Goal: Transaction & Acquisition: Book appointment/travel/reservation

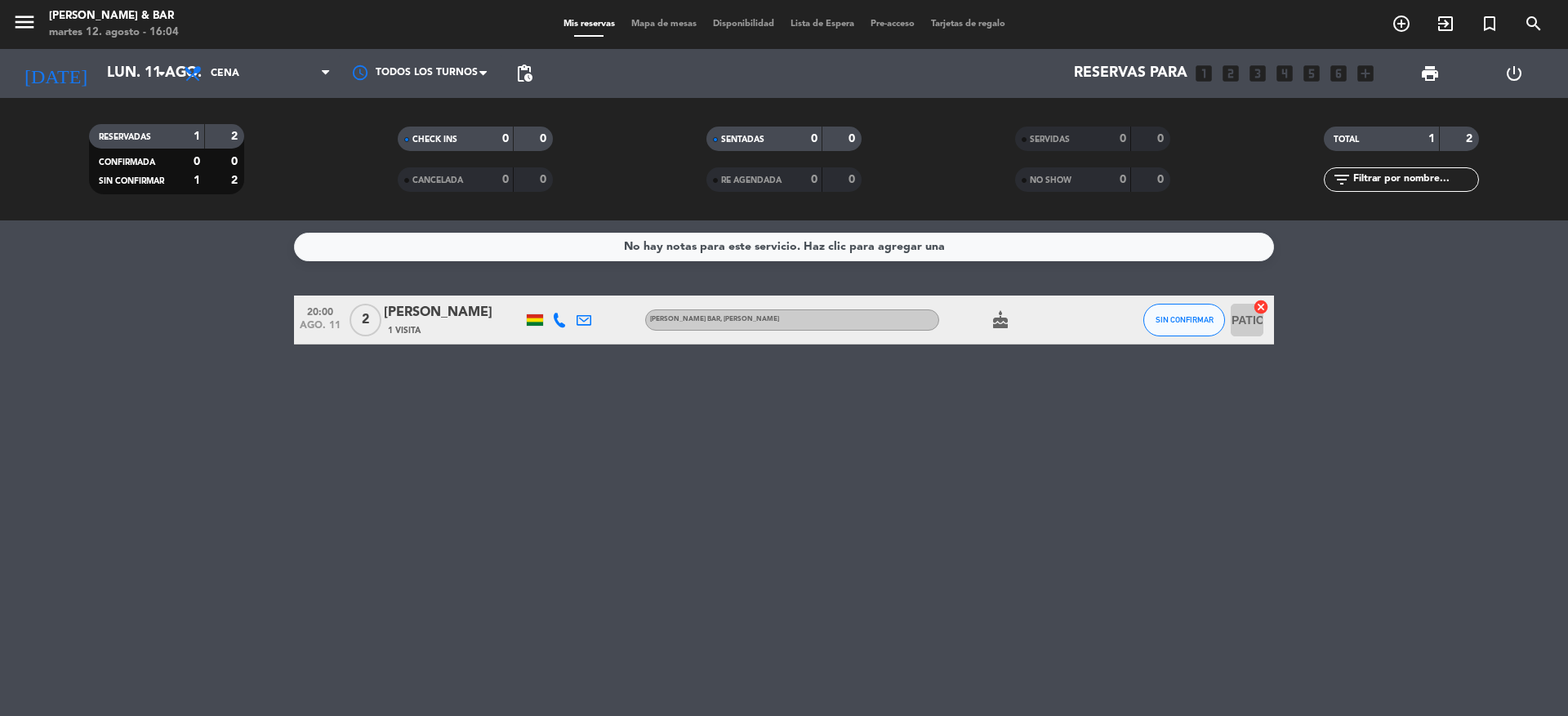
click at [1390, 25] on span "add_circle_outline" at bounding box center [1401, 24] width 44 height 28
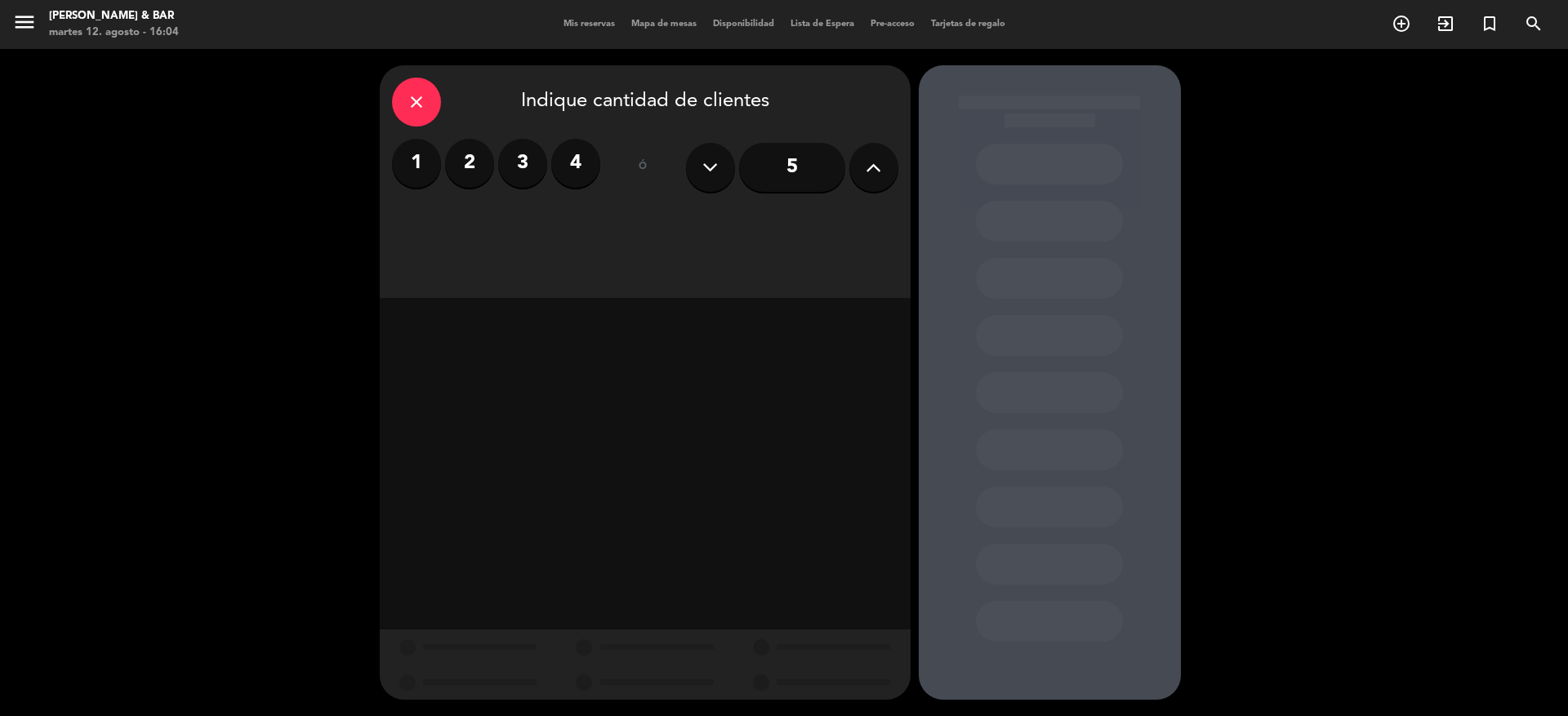
click at [572, 165] on label "4" at bounding box center [576, 164] width 49 height 49
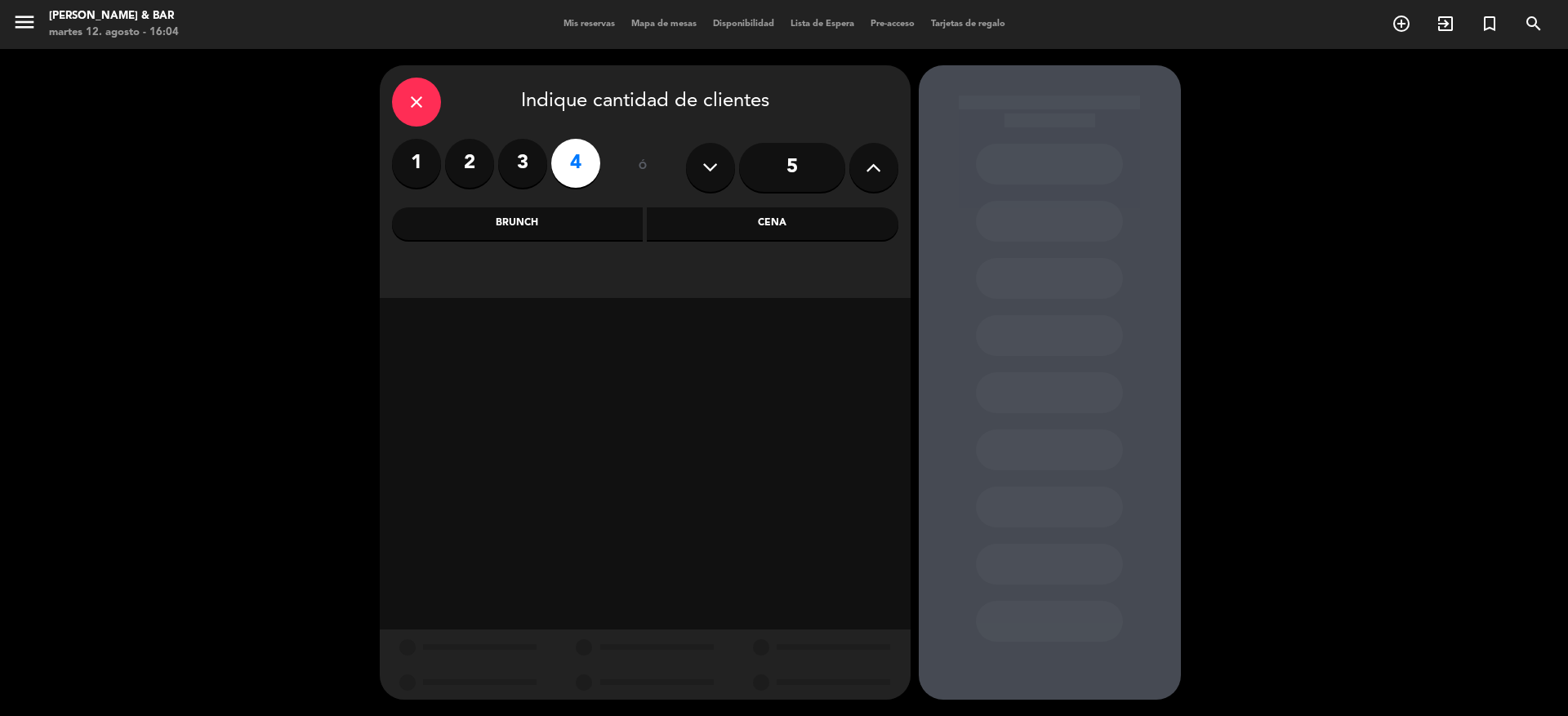
click at [750, 226] on div "Cena" at bounding box center [772, 223] width 251 height 33
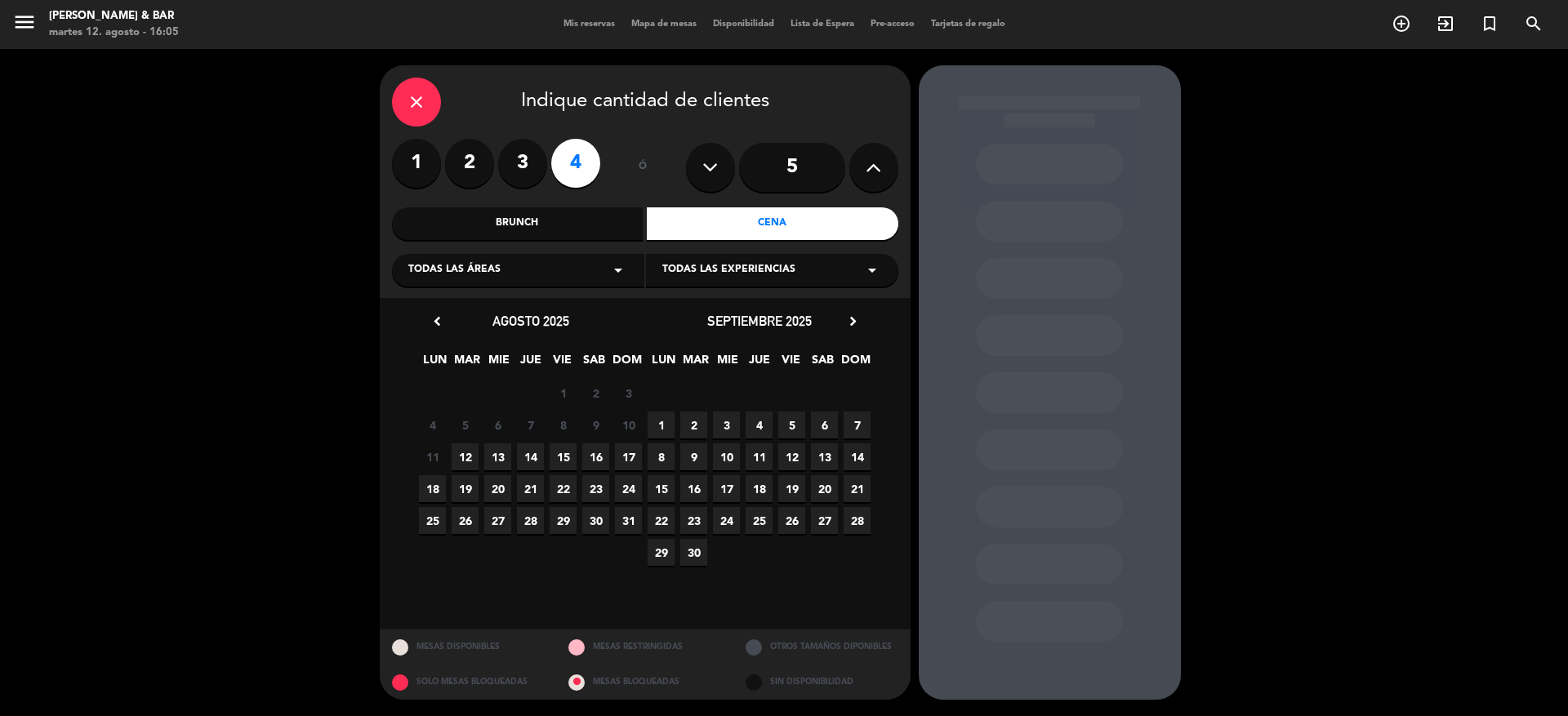
click at [460, 450] on span "12" at bounding box center [464, 457] width 27 height 27
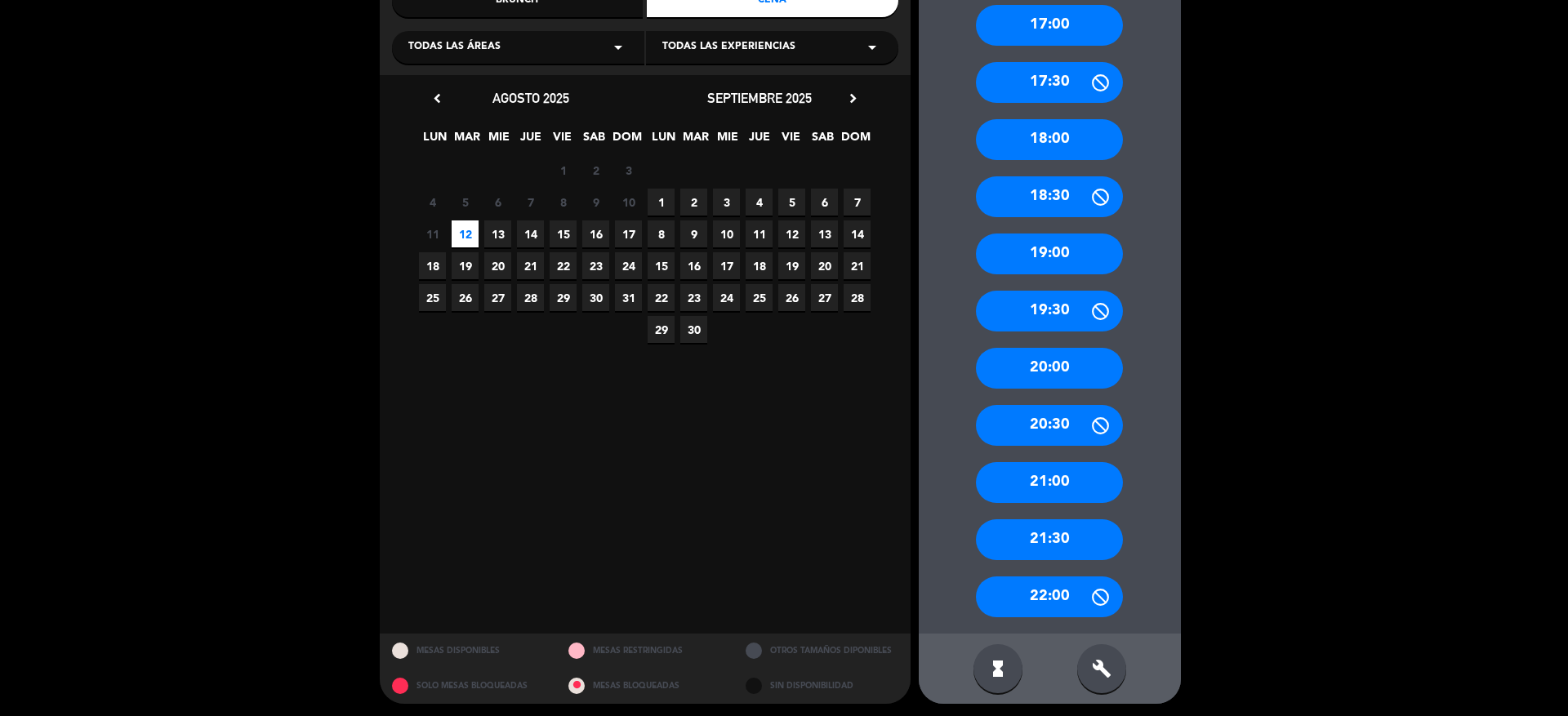
scroll to position [226, 0]
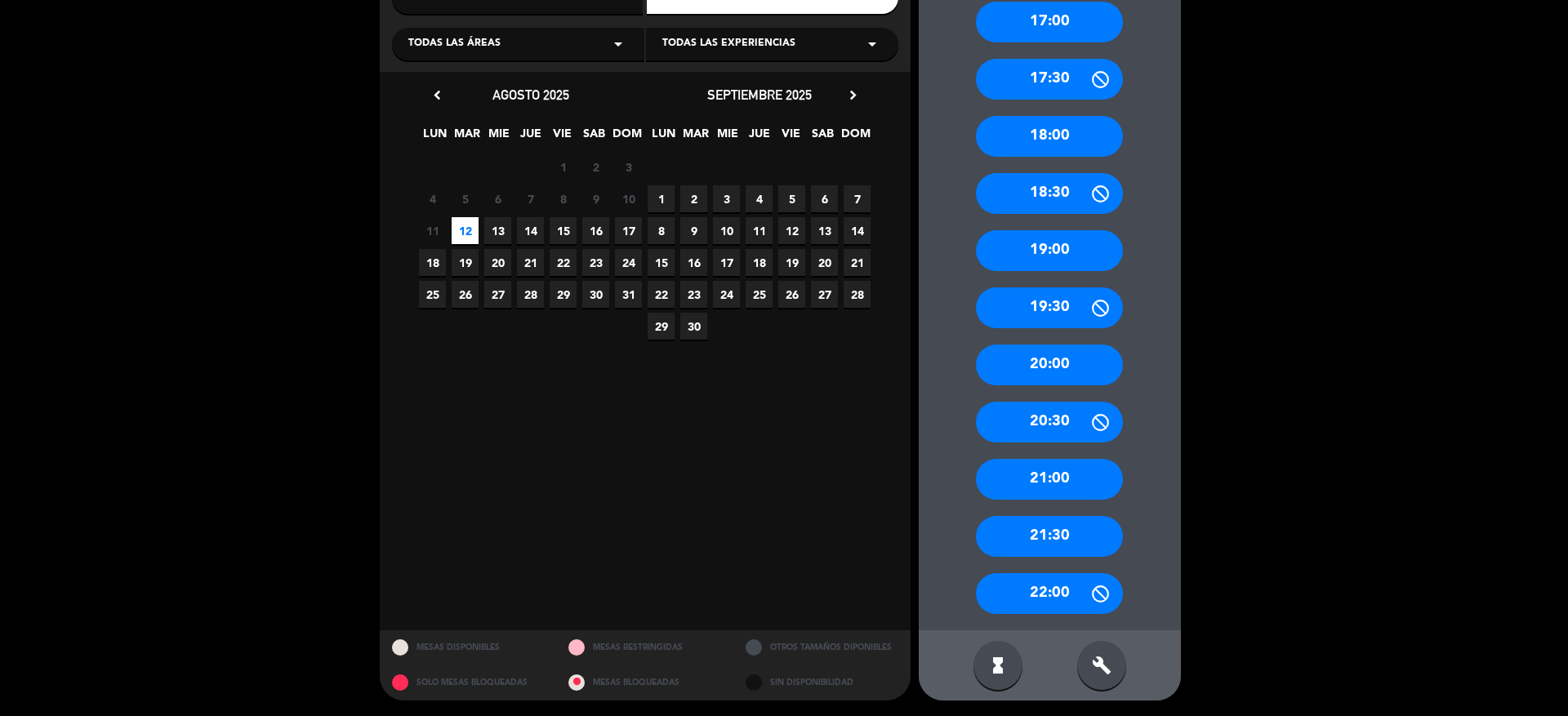
click at [1049, 355] on div "20:00" at bounding box center [1049, 365] width 147 height 40
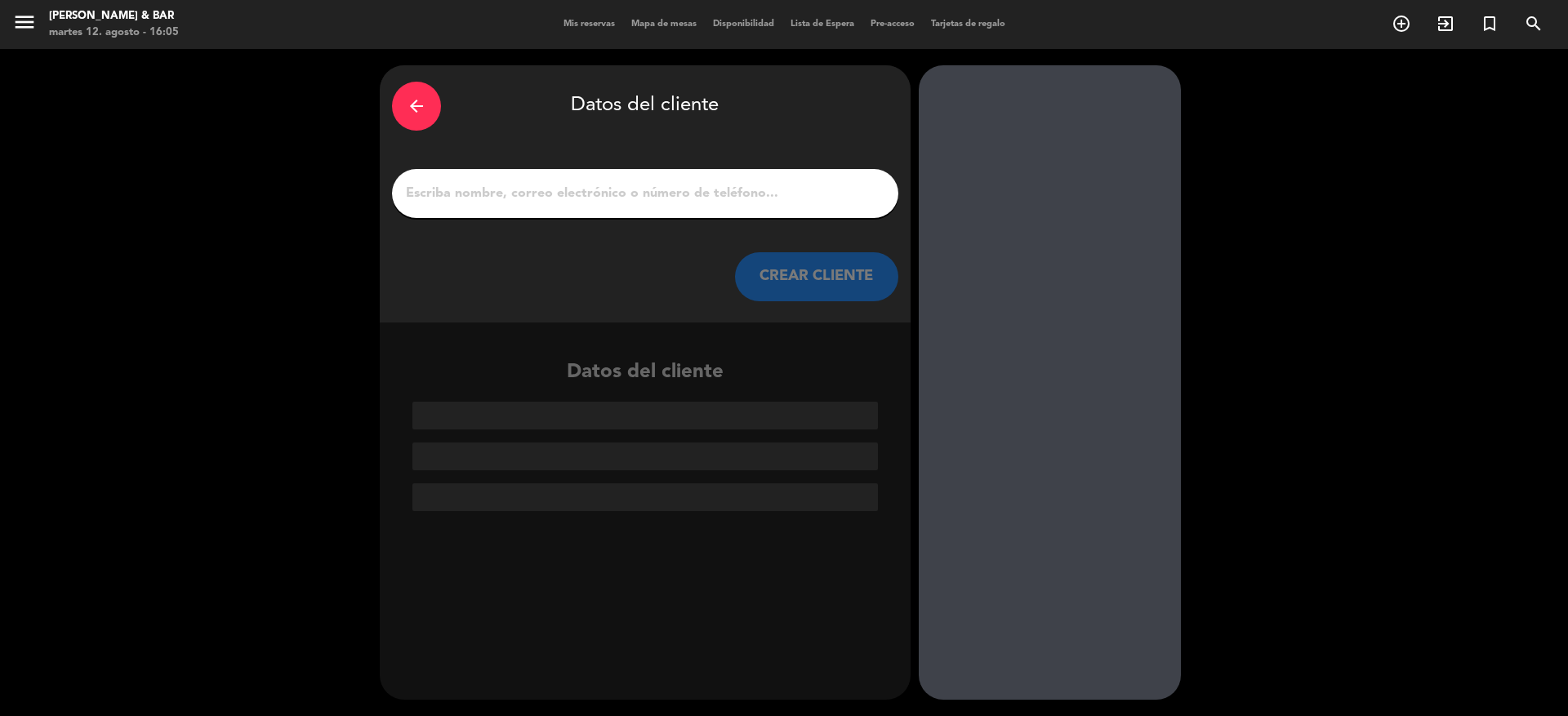
click at [721, 202] on input "1" at bounding box center [645, 193] width 482 height 23
type input "r"
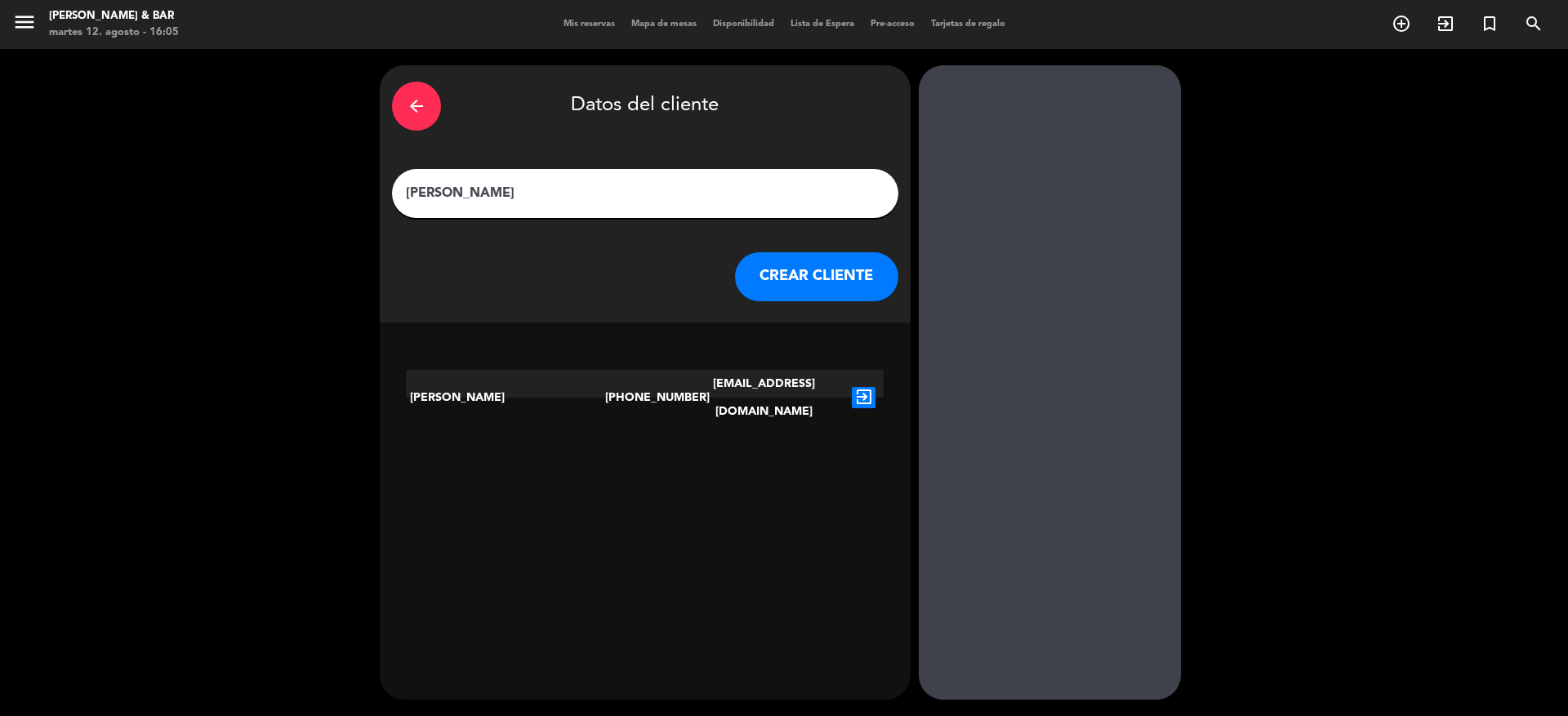
type input "[PERSON_NAME]"
click at [800, 273] on button "CREAR CLIENTE" at bounding box center [818, 277] width 164 height 49
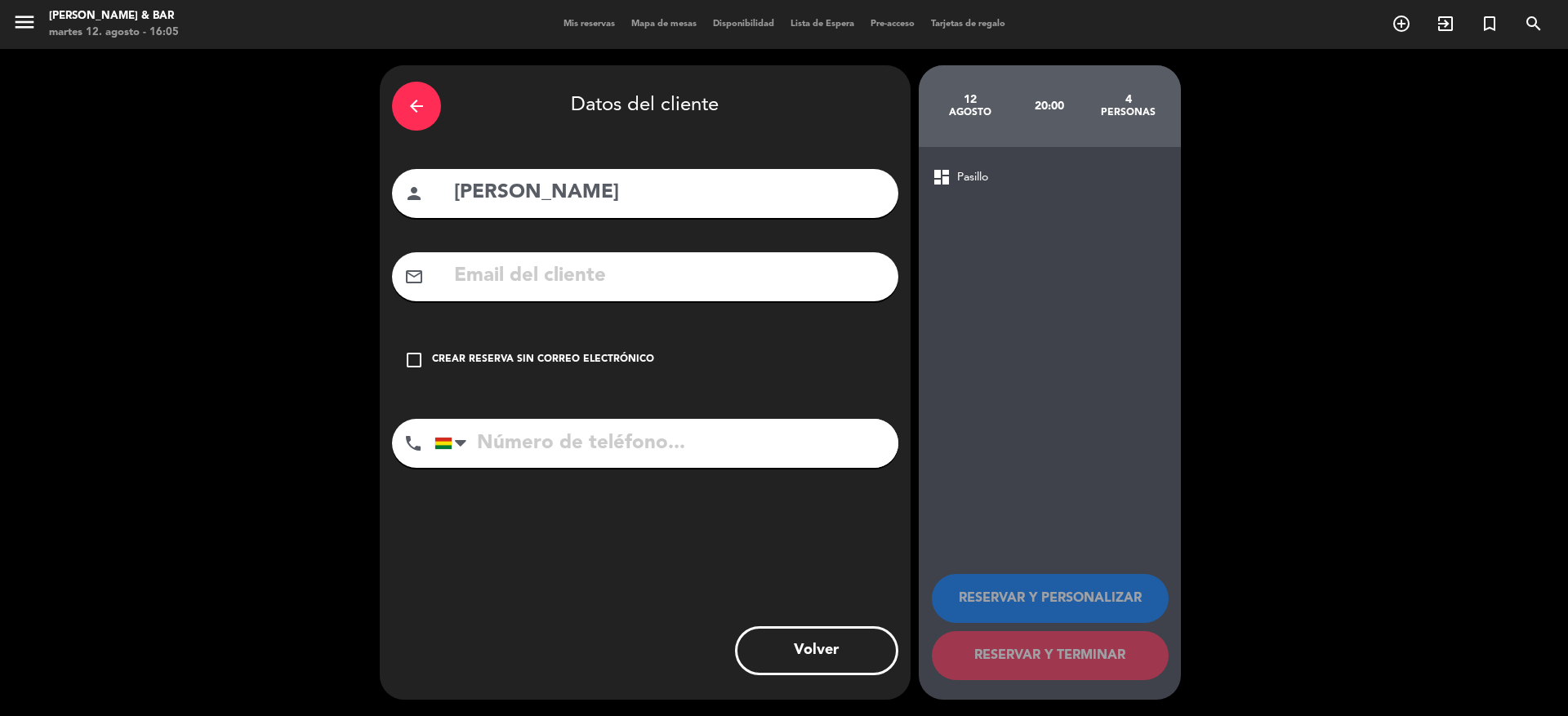
click at [535, 361] on div "Crear reserva sin correo electrónico" at bounding box center [542, 360] width 222 height 17
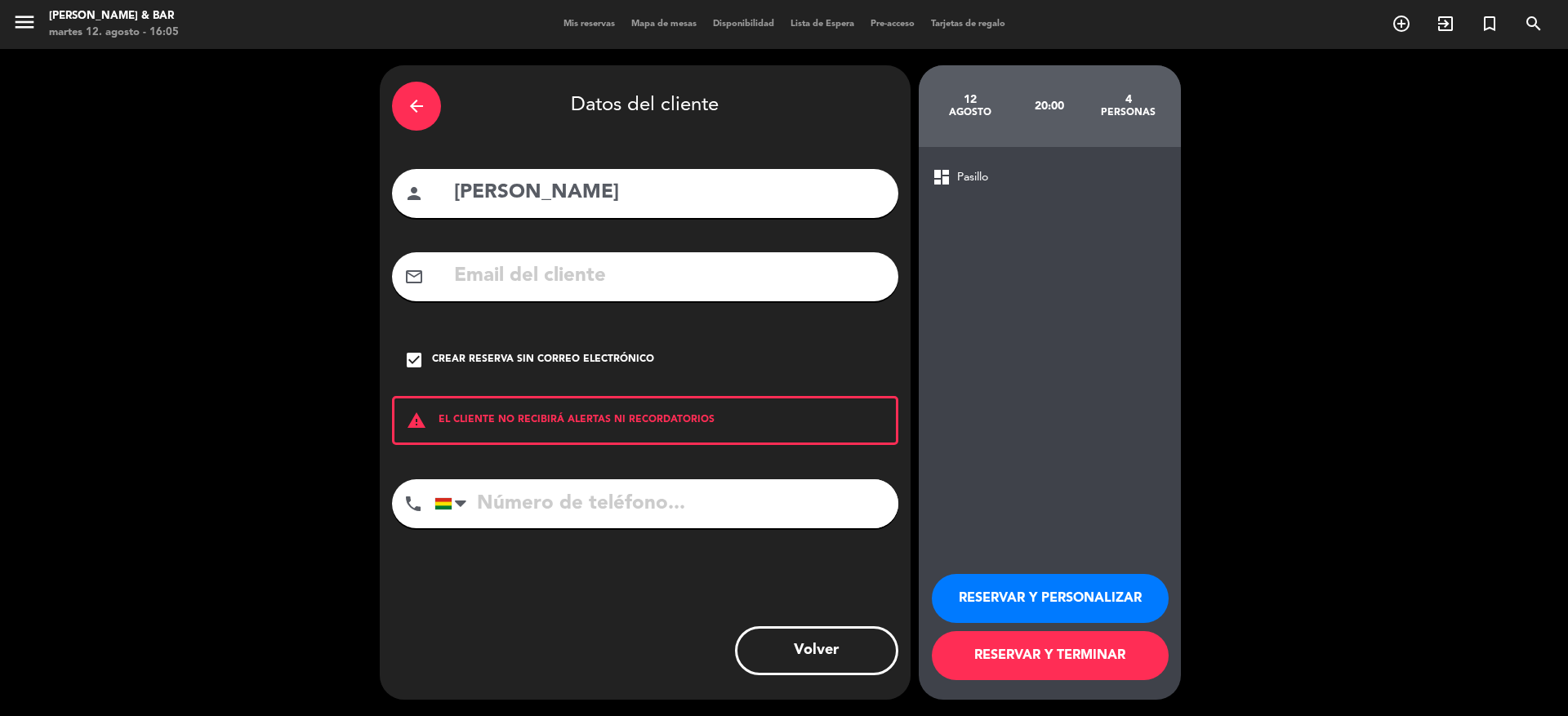
click at [981, 653] on button "RESERVAR Y TERMINAR" at bounding box center [1050, 656] width 237 height 49
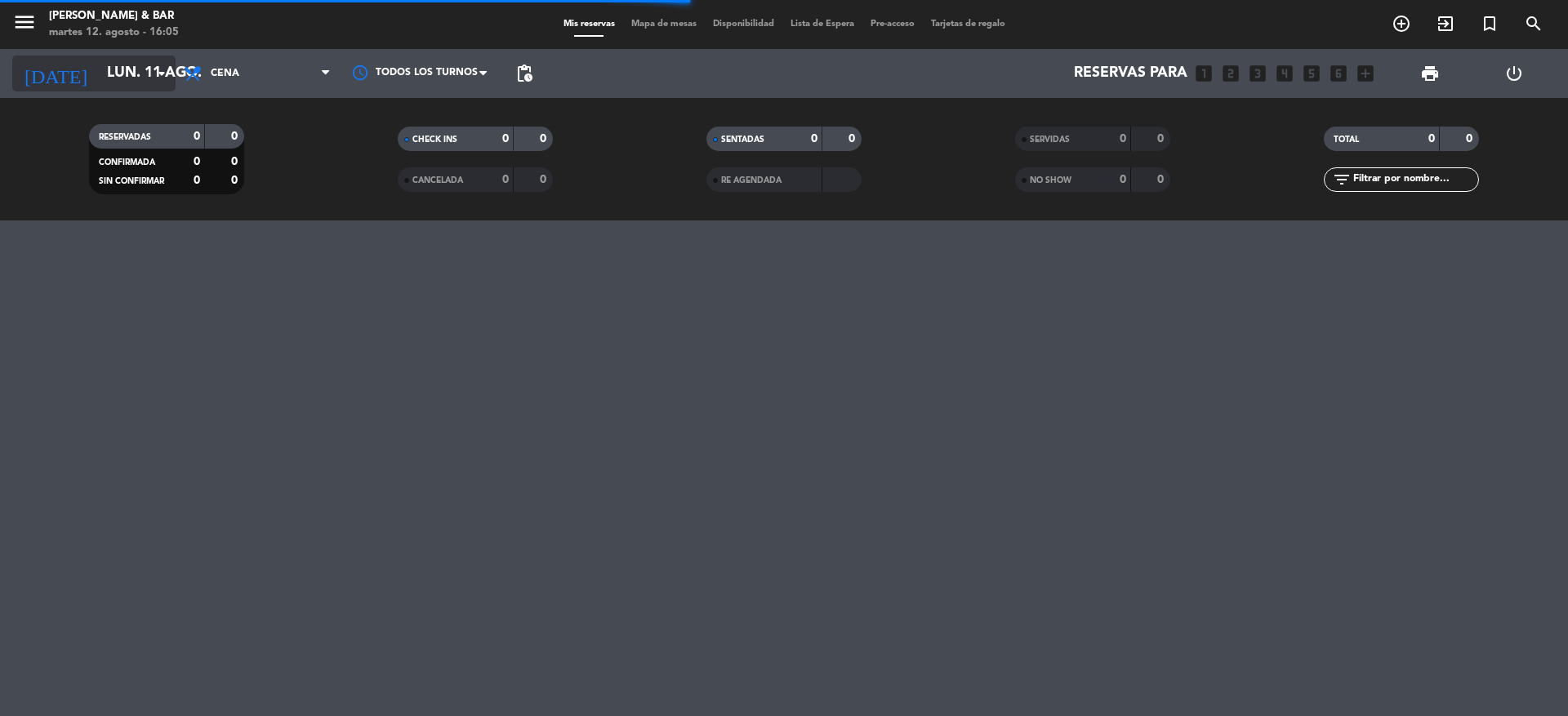
click at [157, 74] on icon "arrow_drop_down" at bounding box center [162, 74] width 20 height 20
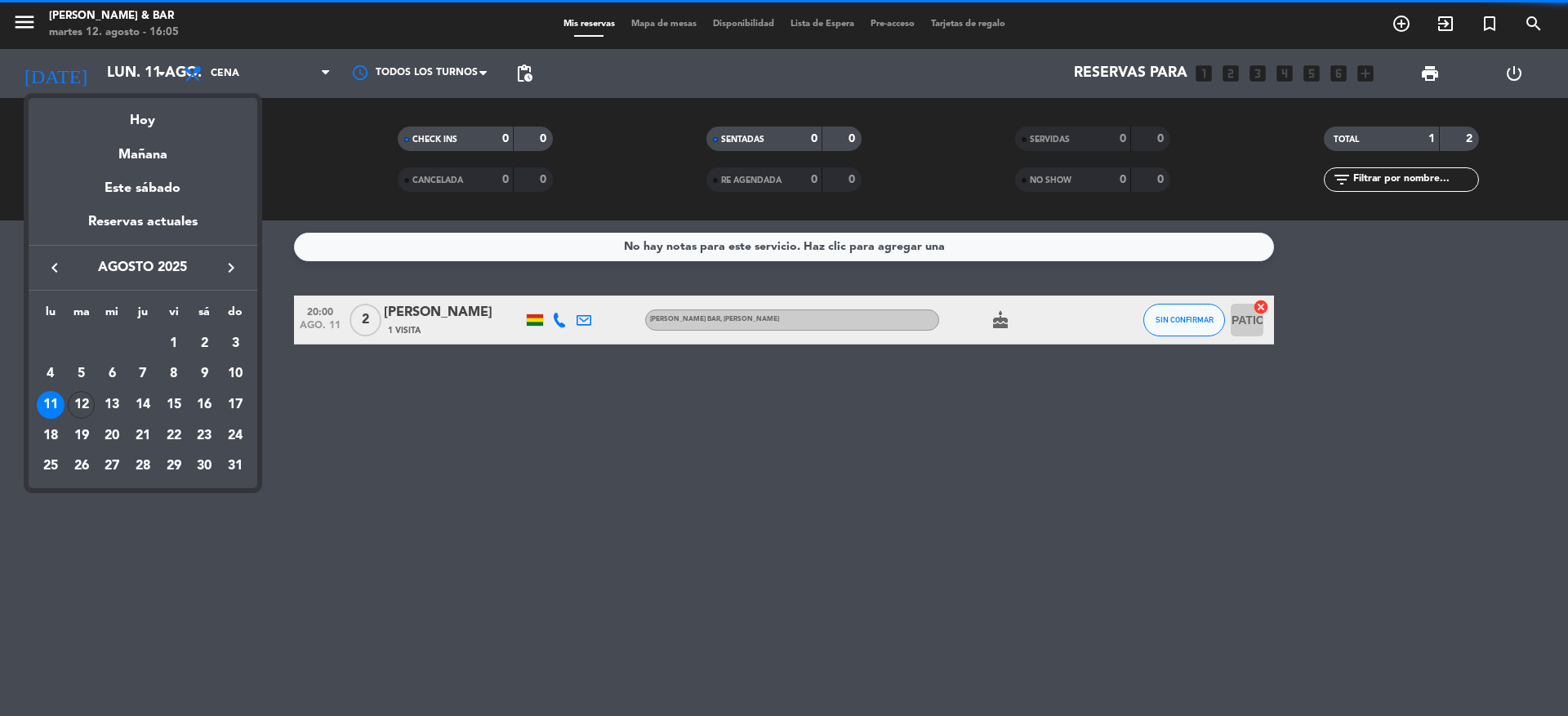
click at [165, 118] on div "Hoy" at bounding box center [143, 114] width 229 height 34
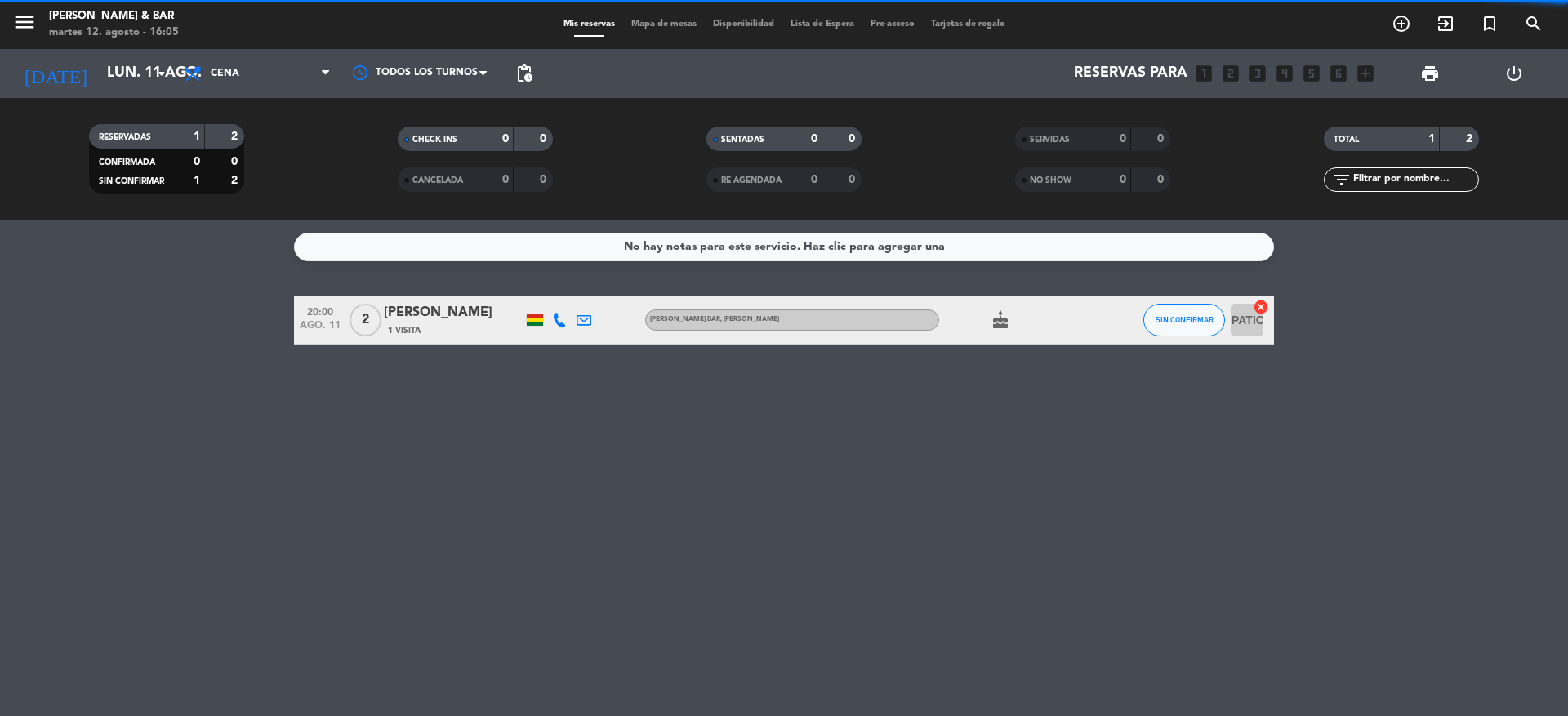
type input "[DATE] ago."
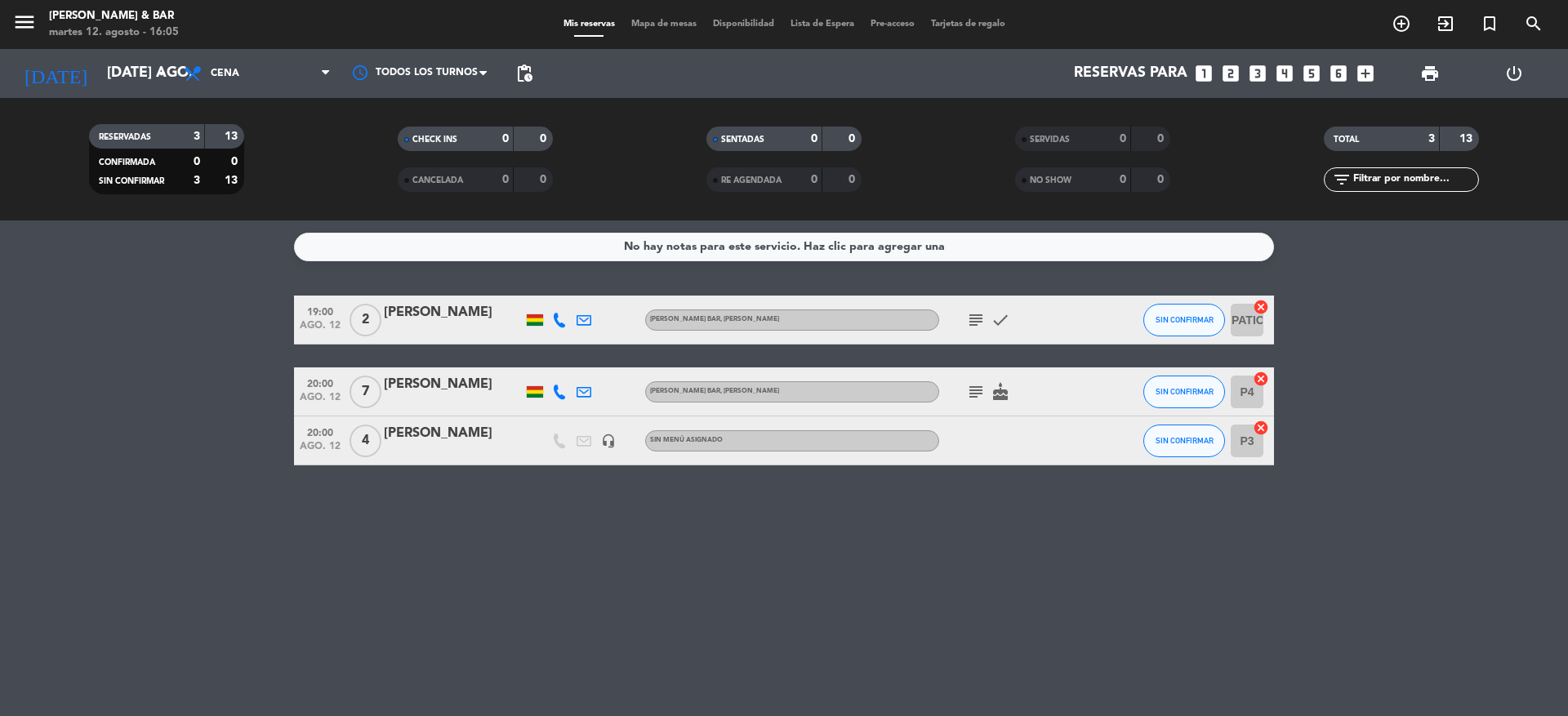
click at [973, 317] on icon "subject" at bounding box center [976, 321] width 20 height 20
click at [973, 395] on icon "subject" at bounding box center [976, 393] width 20 height 20
click at [952, 363] on div "19:00 ago. 12 2 Nayma [PERSON_NAME] BAR, [PERSON_NAME] subject check SIN CONFIR…" at bounding box center [784, 381] width 980 height 170
click at [1392, 22] on icon "add_circle_outline" at bounding box center [1402, 24] width 20 height 20
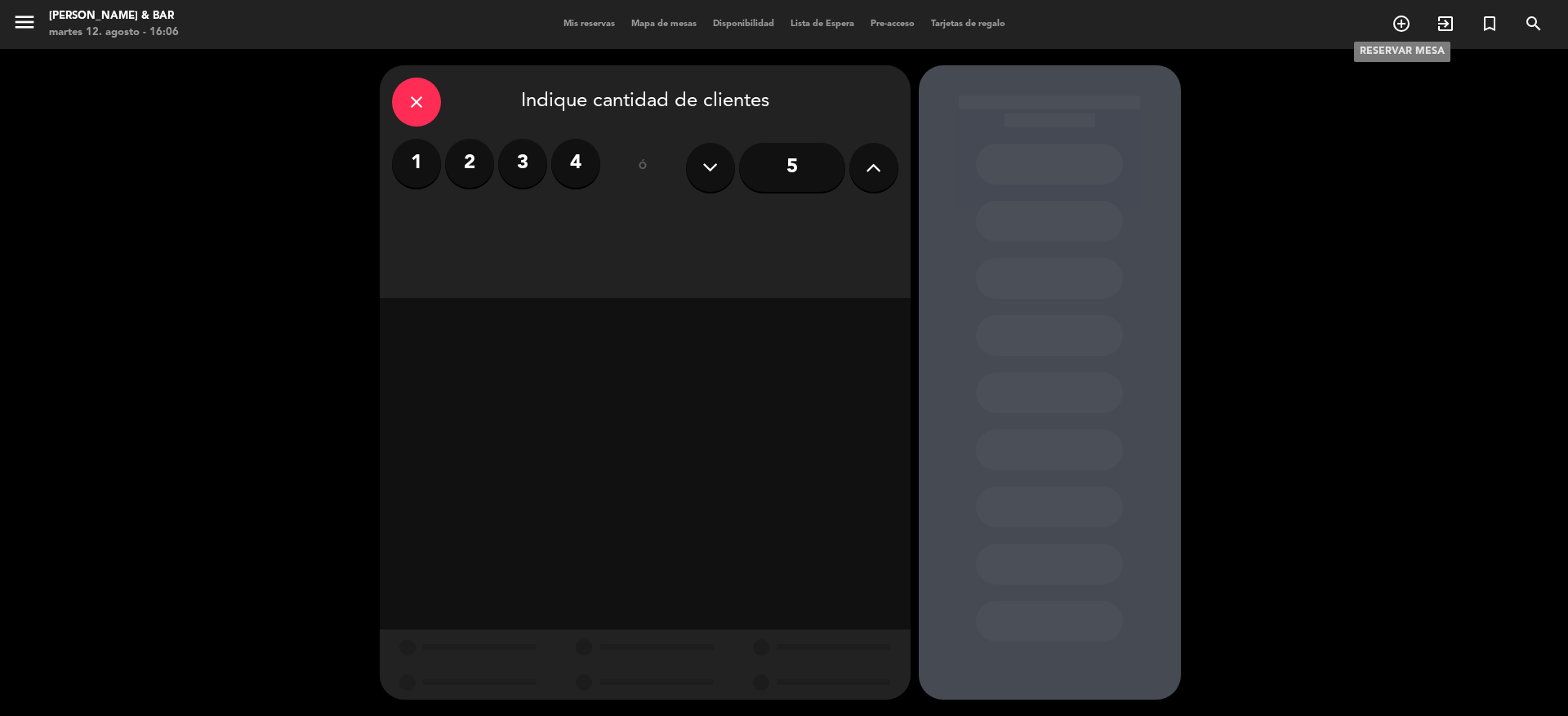
click at [1400, 26] on icon "add_circle_outline" at bounding box center [1402, 24] width 20 height 20
click at [1485, 27] on icon "turned_in_not" at bounding box center [1490, 24] width 20 height 20
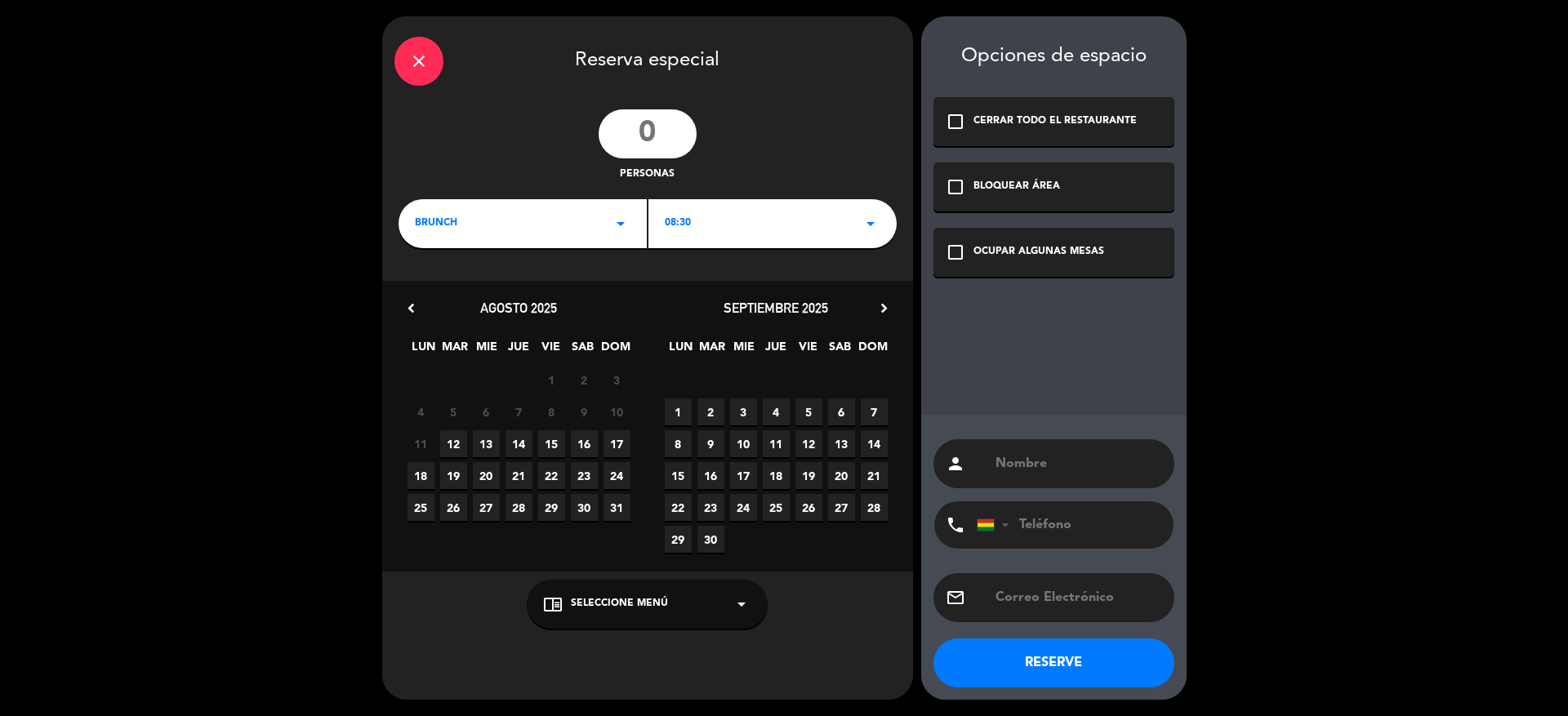
click at [657, 137] on input "number" at bounding box center [647, 134] width 98 height 49
type input "25"
click at [603, 236] on div "BRUNCH arrow_drop_down" at bounding box center [523, 224] width 249 height 49
click at [561, 287] on div "Cena" at bounding box center [523, 292] width 216 height 17
click at [723, 233] on div "08:30 arrow_drop_down" at bounding box center [773, 224] width 249 height 49
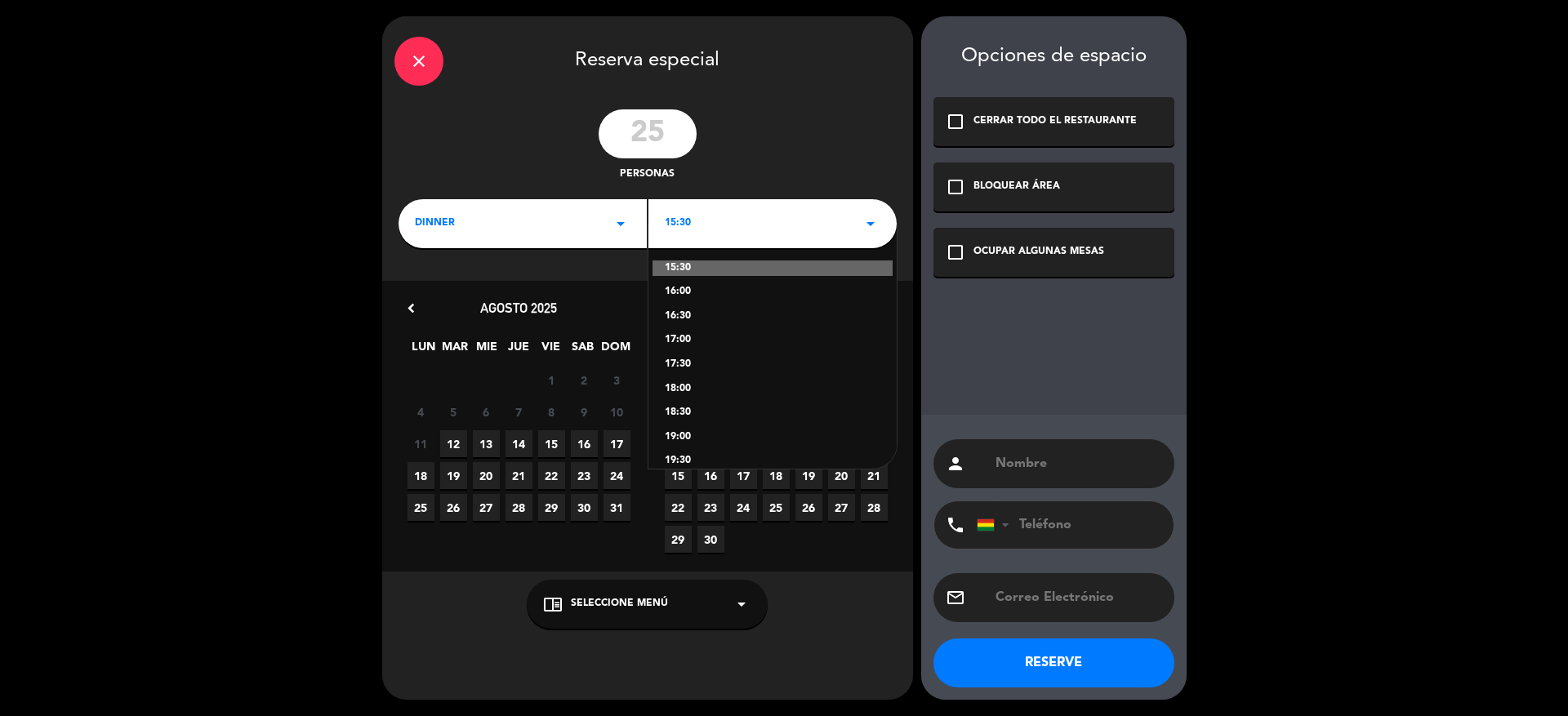
scroll to position [137, 0]
drag, startPoint x: 741, startPoint y: 399, endPoint x: 746, endPoint y: 488, distance: 89.1
click at [746, 488] on div "close Reserva especial 25 personas dinner arrow_drop_down 15:30 arrow_drop_down…" at bounding box center [648, 358] width 531 height 683
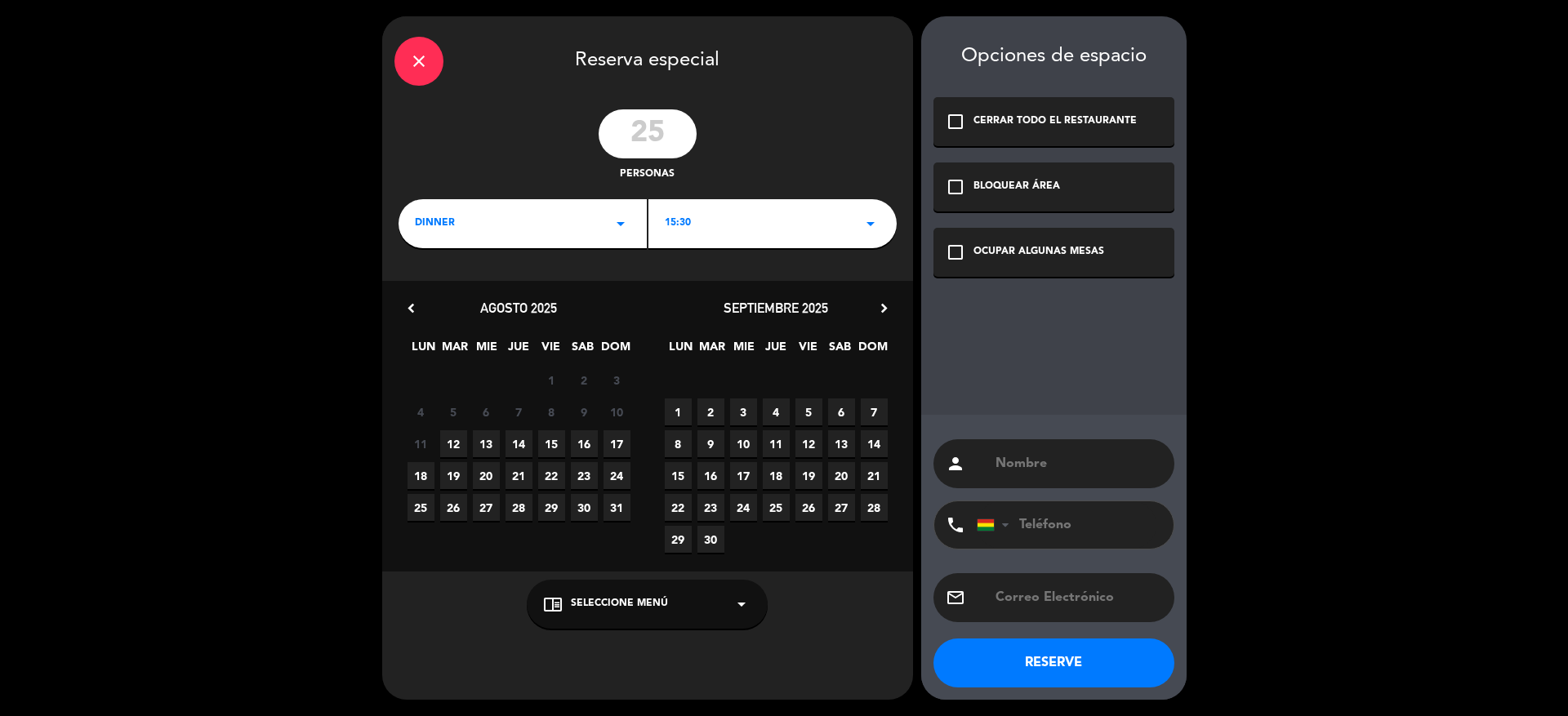
click at [879, 228] on icon "arrow_drop_down" at bounding box center [871, 224] width 20 height 20
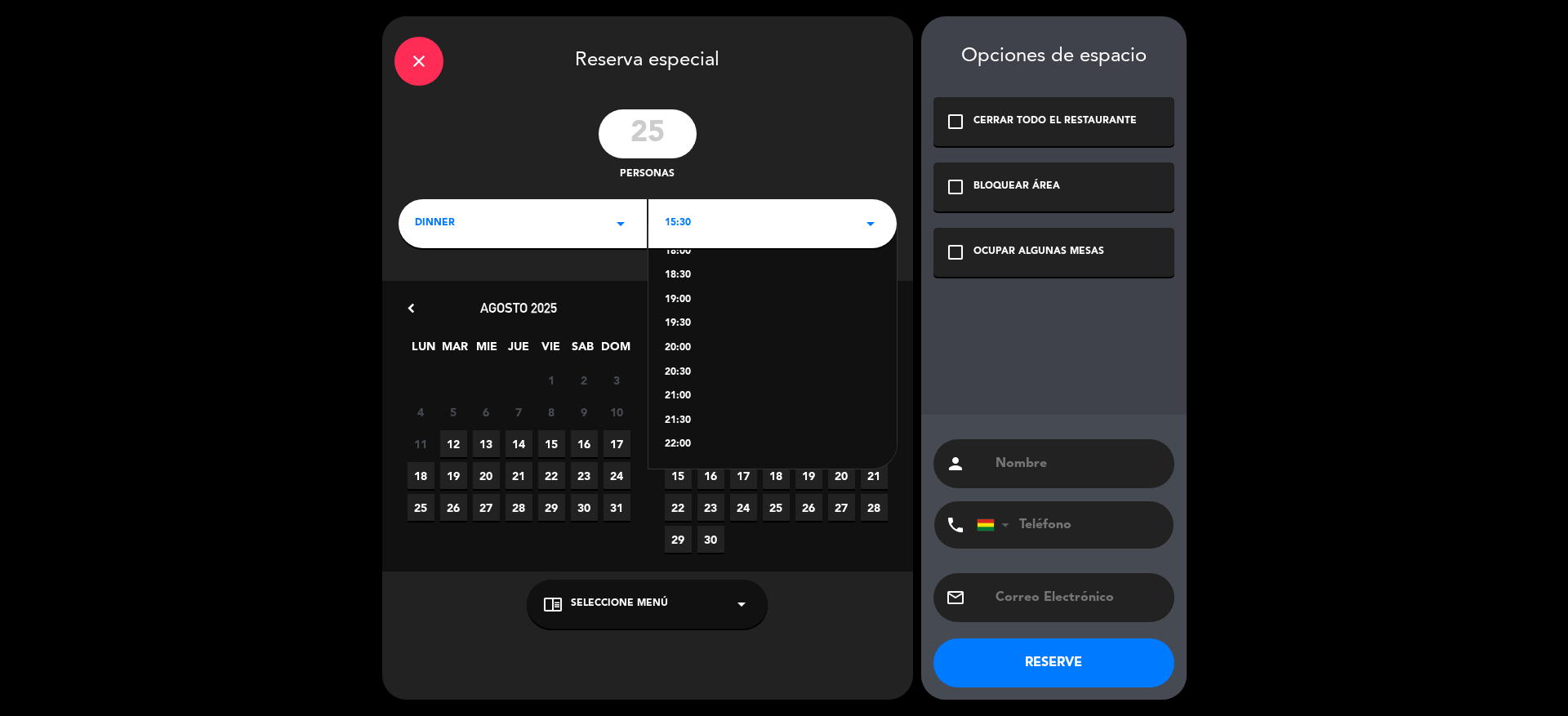
drag, startPoint x: 729, startPoint y: 419, endPoint x: 728, endPoint y: 454, distance: 35.0
click at [728, 454] on div "15:30 16:00 16:30 17:00 17:30 18:00 18:30 19:00 19:30 20:00 20:30 21:00 21:30 2…" at bounding box center [773, 346] width 249 height 246
click at [683, 395] on div "21:00" at bounding box center [772, 396] width 216 height 17
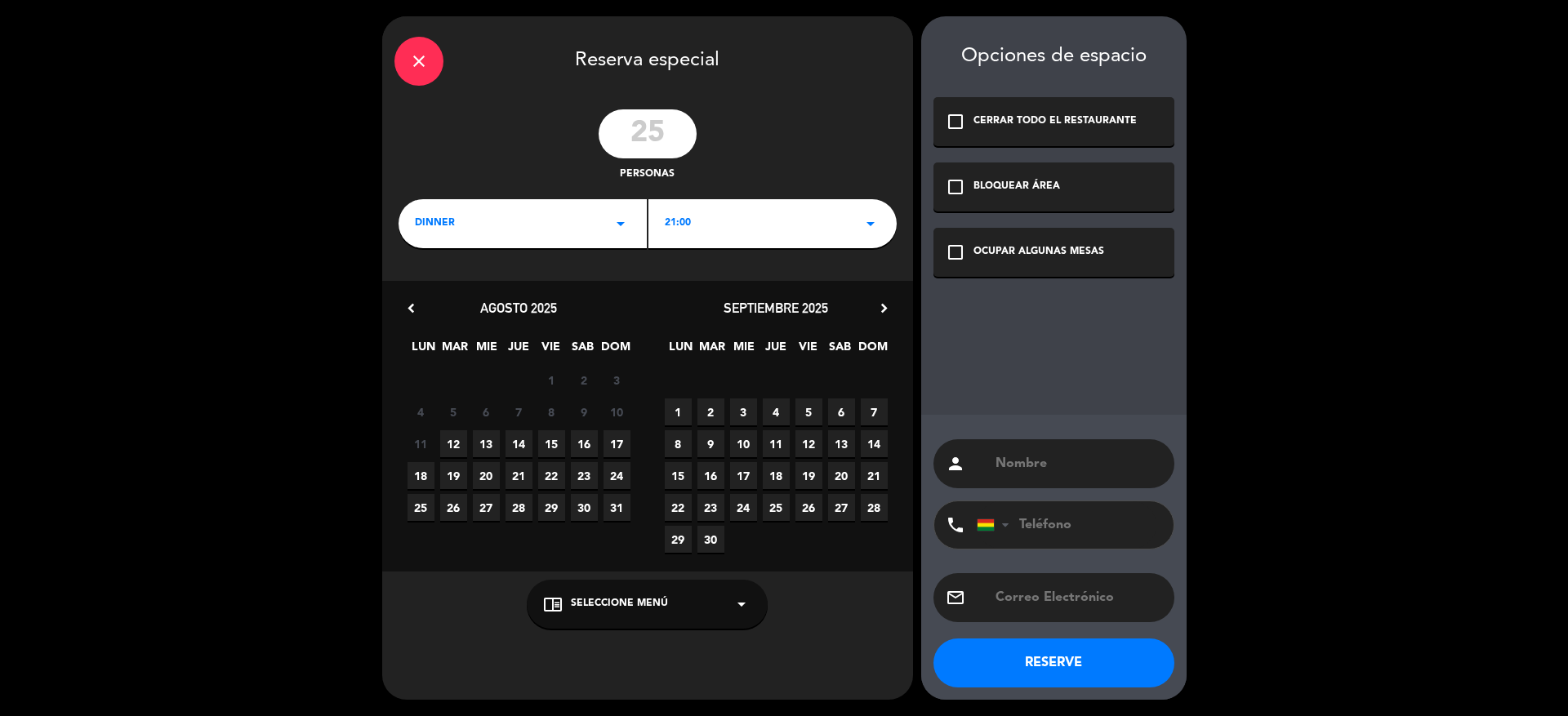
click at [521, 441] on span "14" at bounding box center [519, 444] width 27 height 27
click at [1027, 255] on div "OCUPAR ALGUNAS MESAS" at bounding box center [1038, 252] width 131 height 17
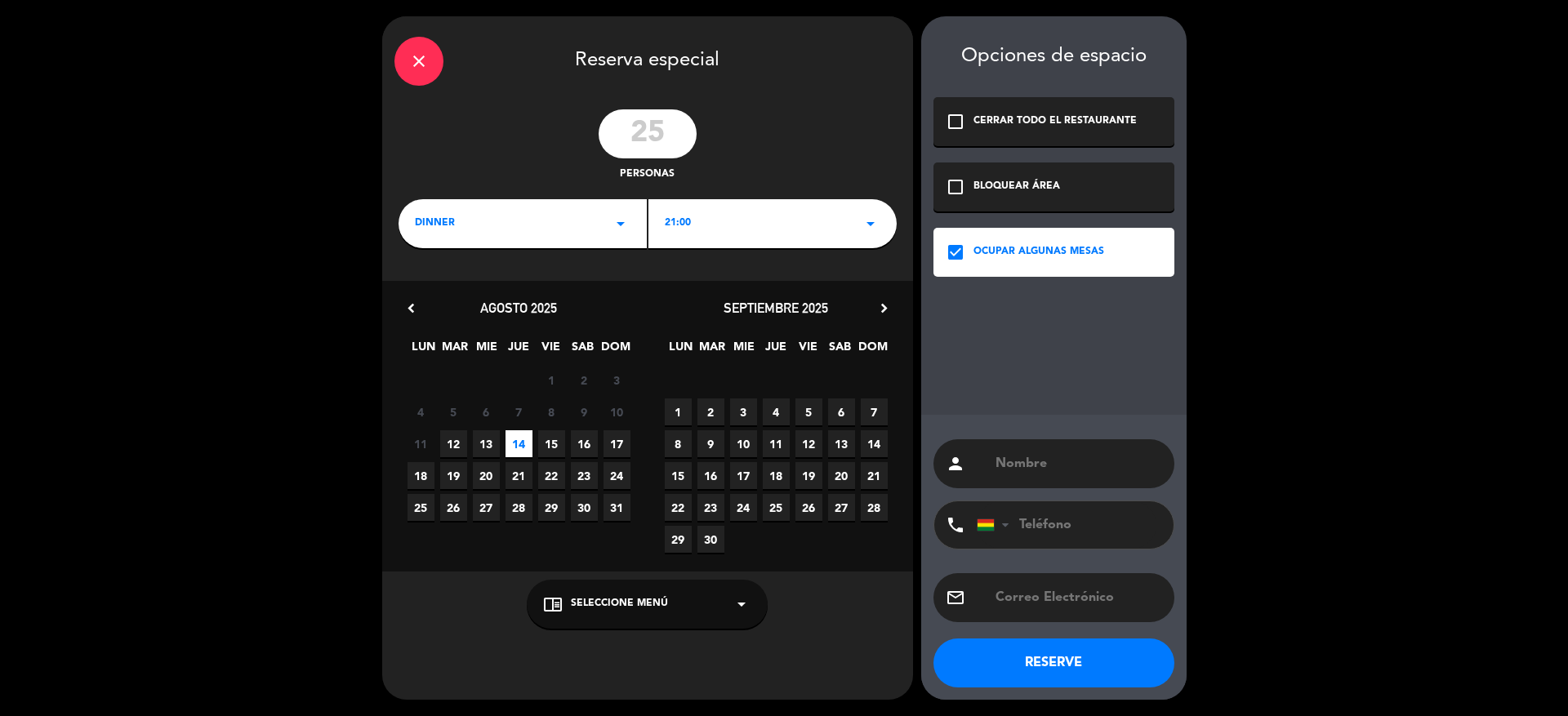
click at [1083, 473] on input "text" at bounding box center [1078, 464] width 169 height 23
type input "[PERSON_NAME][DATE]"
click at [1098, 525] on input "tel" at bounding box center [1067, 526] width 179 height 47
type input "78545444"
click at [1098, 583] on div "email" at bounding box center [1054, 599] width 241 height 49
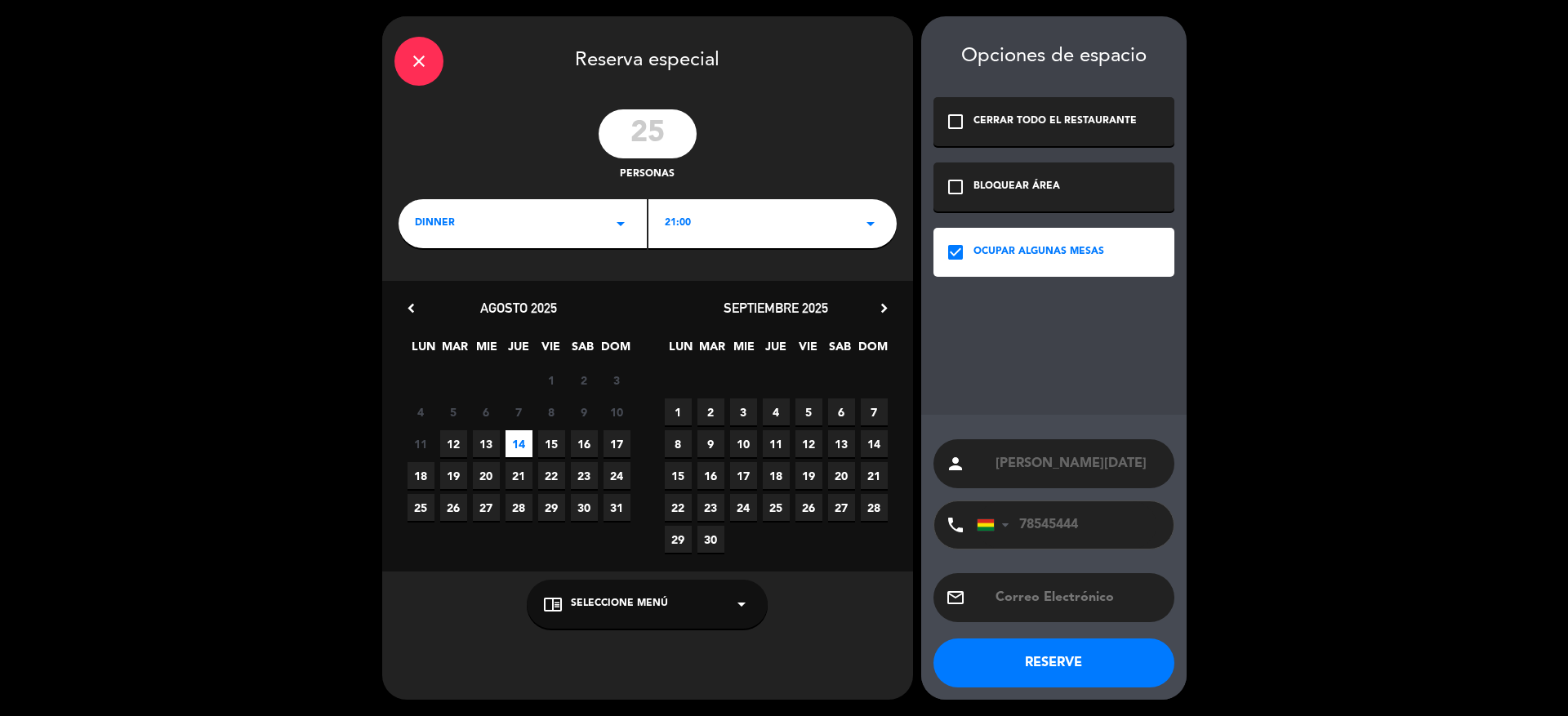
click at [1103, 603] on input "text" at bounding box center [1078, 598] width 169 height 23
type input "[DATE][PERSON_NAME][EMAIL_ADDRESS][DOMAIN_NAME]"
click at [1037, 664] on button "RESERVE" at bounding box center [1054, 664] width 241 height 49
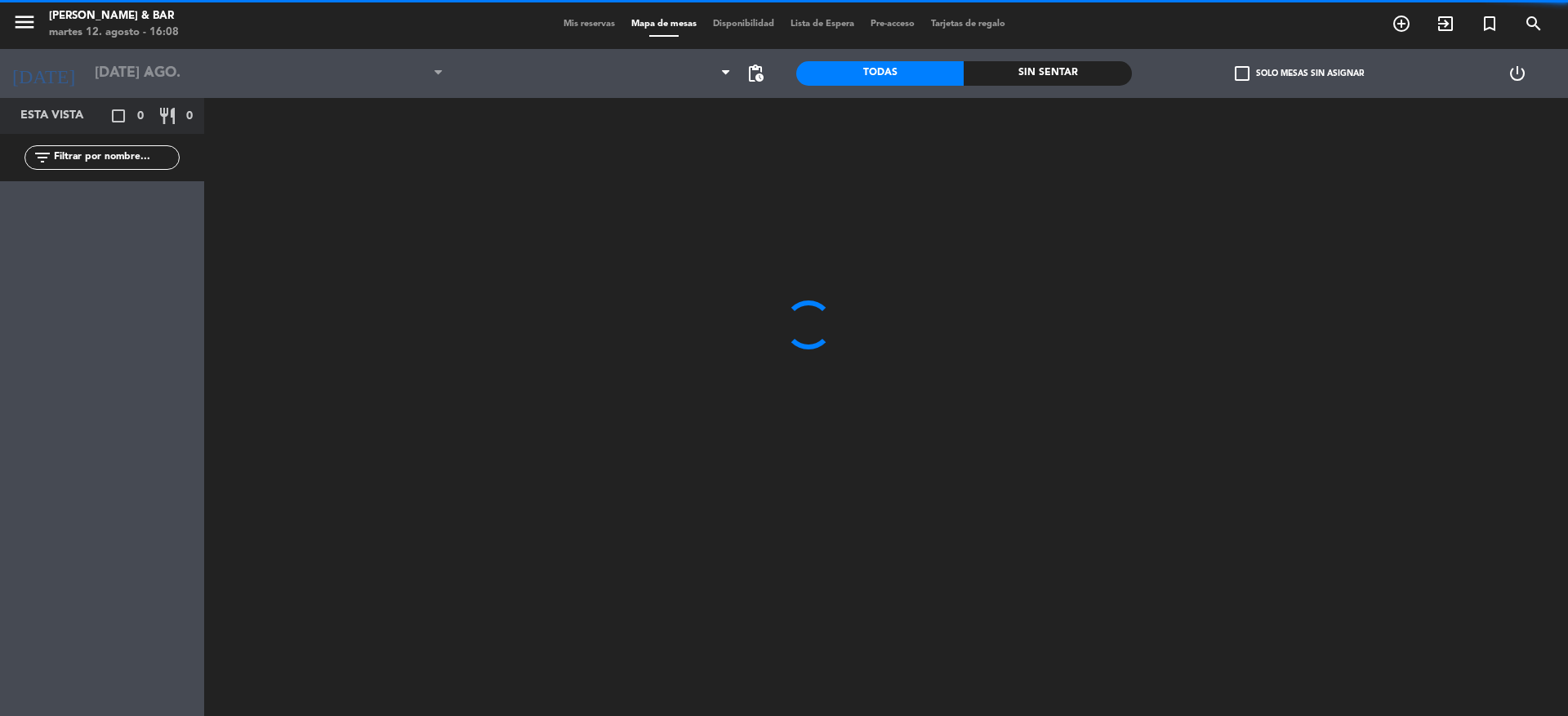
type input "jue. 14 ago."
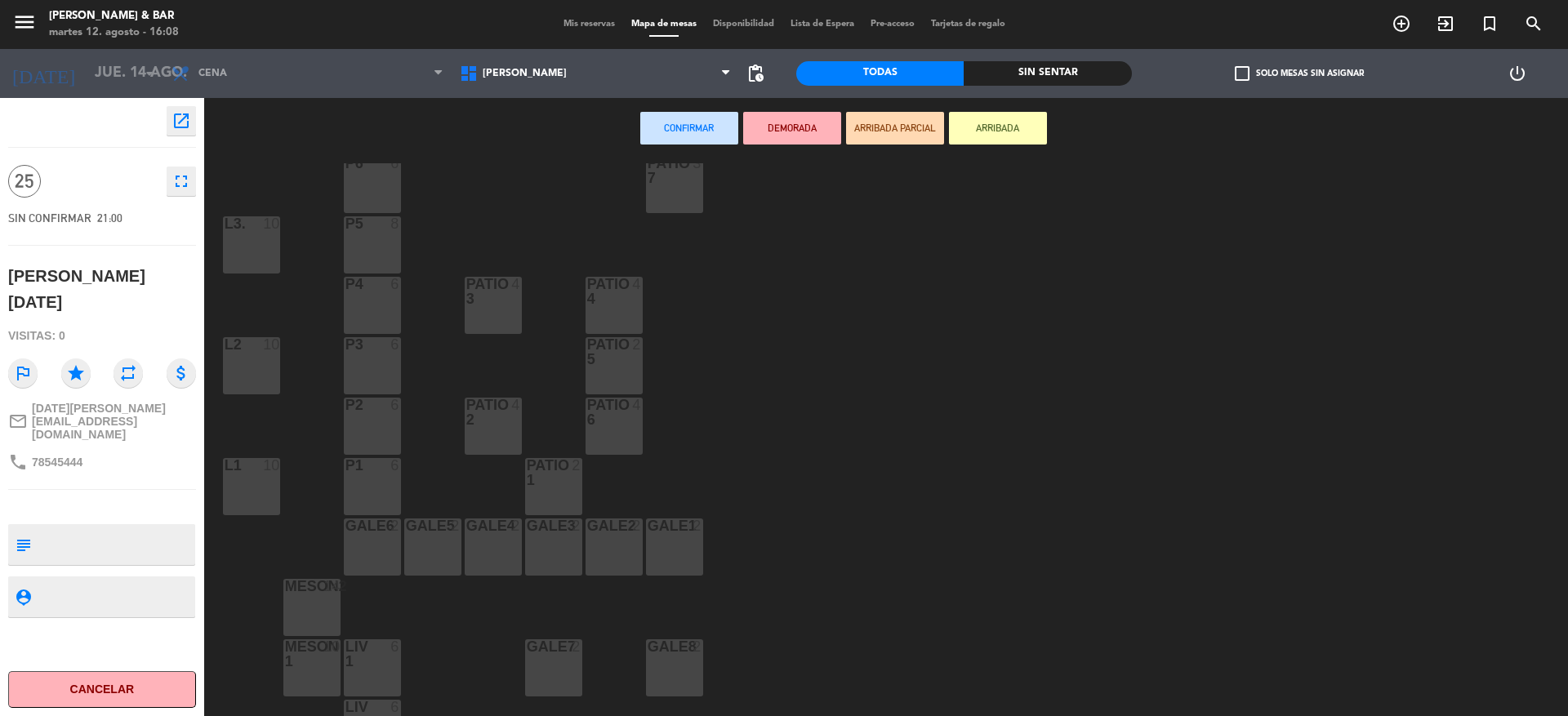
scroll to position [193, 0]
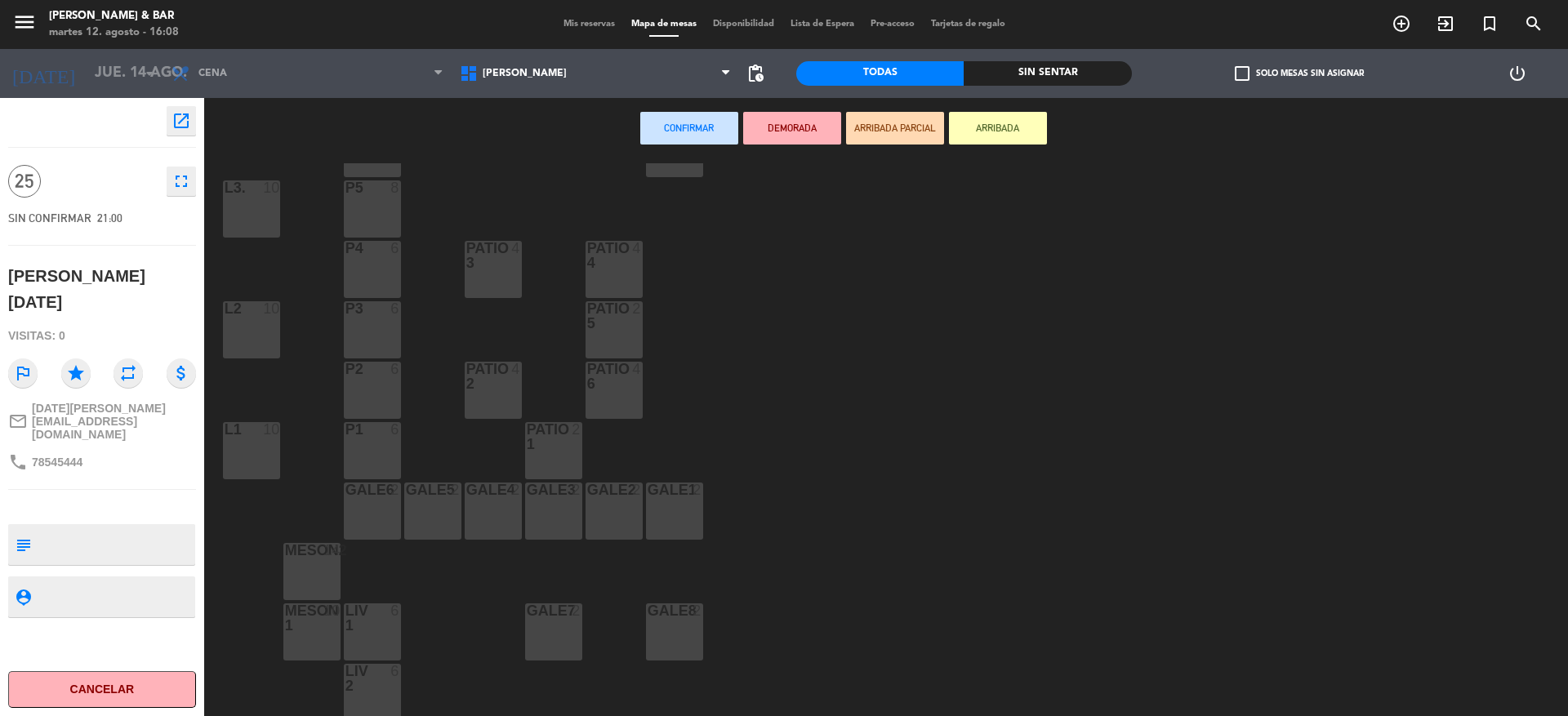
drag, startPoint x: 315, startPoint y: 633, endPoint x: 315, endPoint y: 620, distance: 13.0
click at [315, 632] on div "MESON 1 10" at bounding box center [312, 632] width 57 height 57
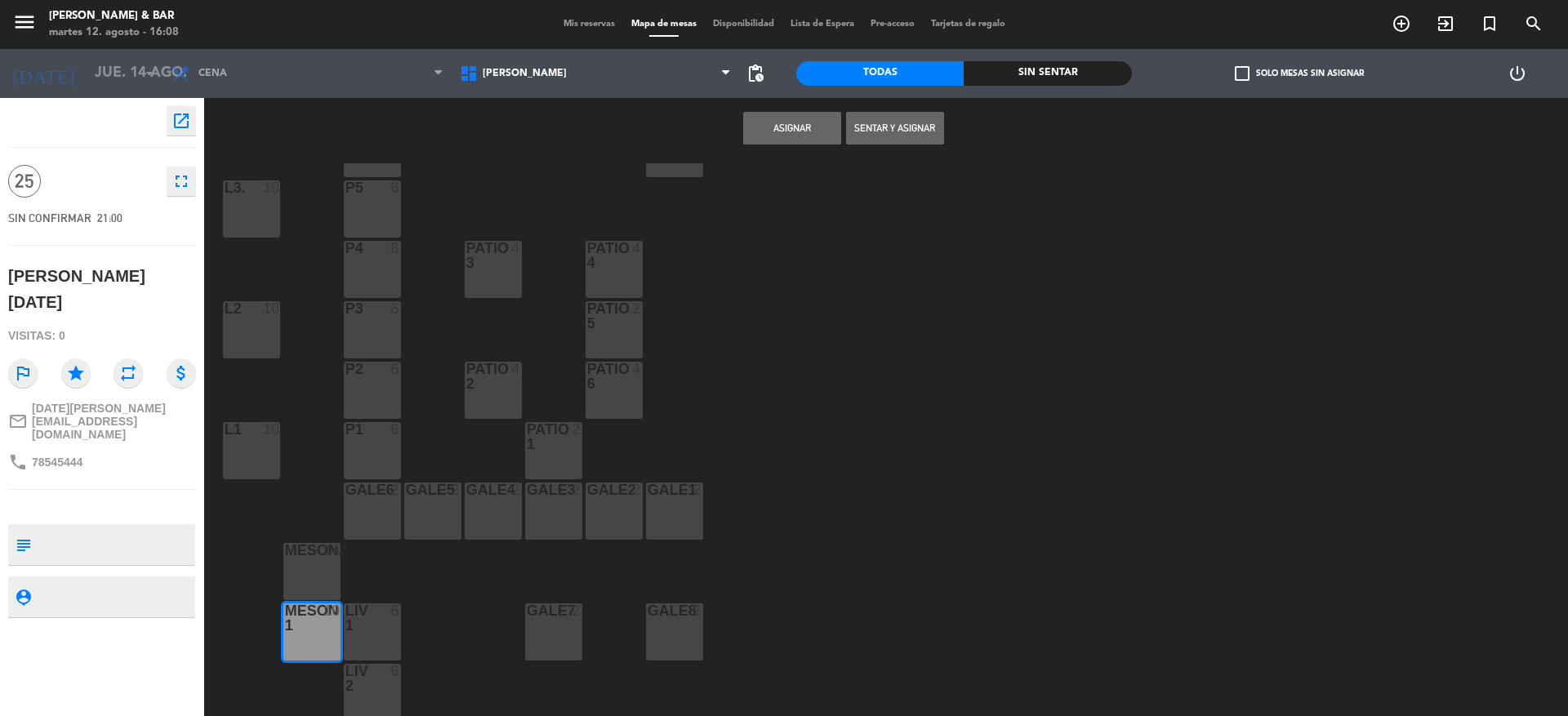
click at [317, 588] on div "MESON2 14" at bounding box center [312, 572] width 57 height 57
click at [817, 121] on button "Asignar" at bounding box center [792, 127] width 98 height 33
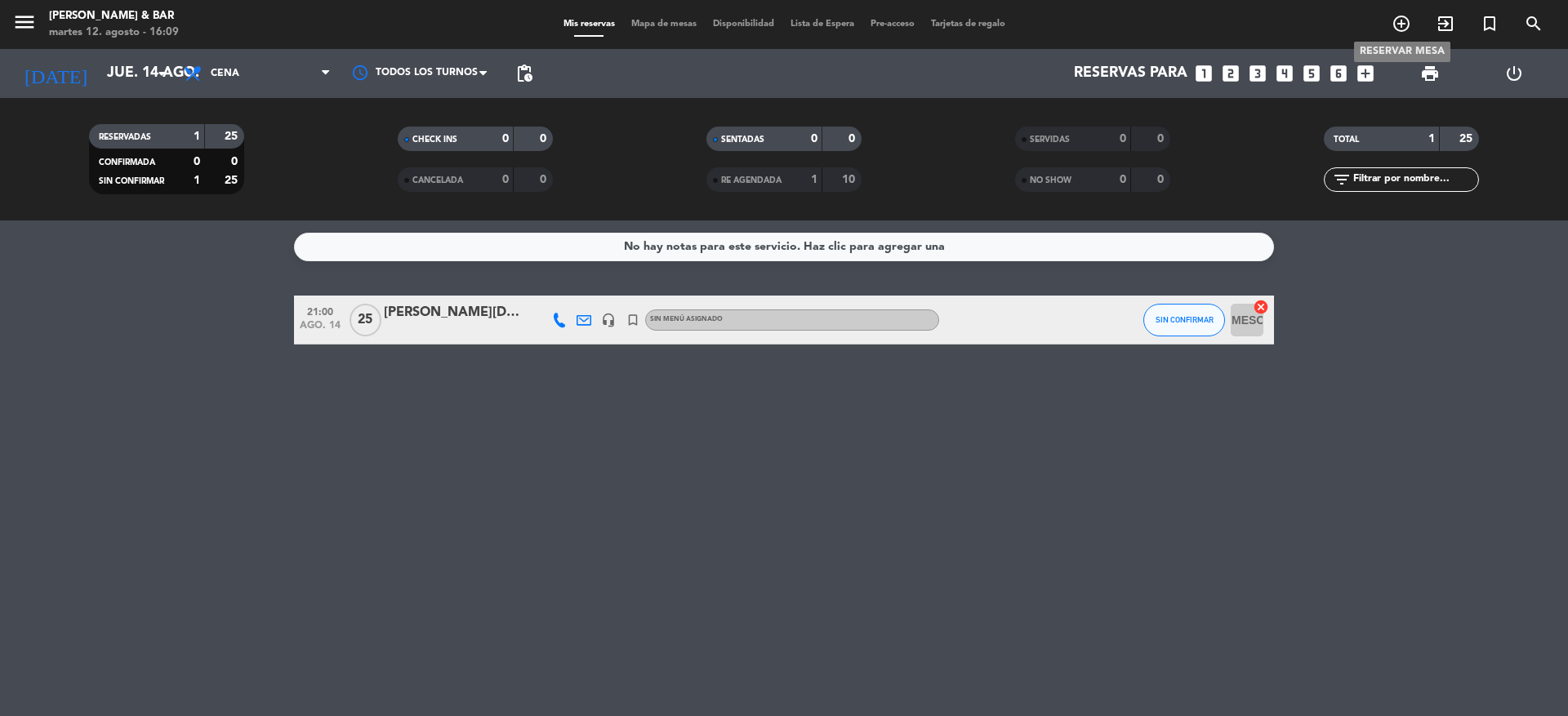
click at [1399, 25] on icon "add_circle_outline" at bounding box center [1402, 24] width 20 height 20
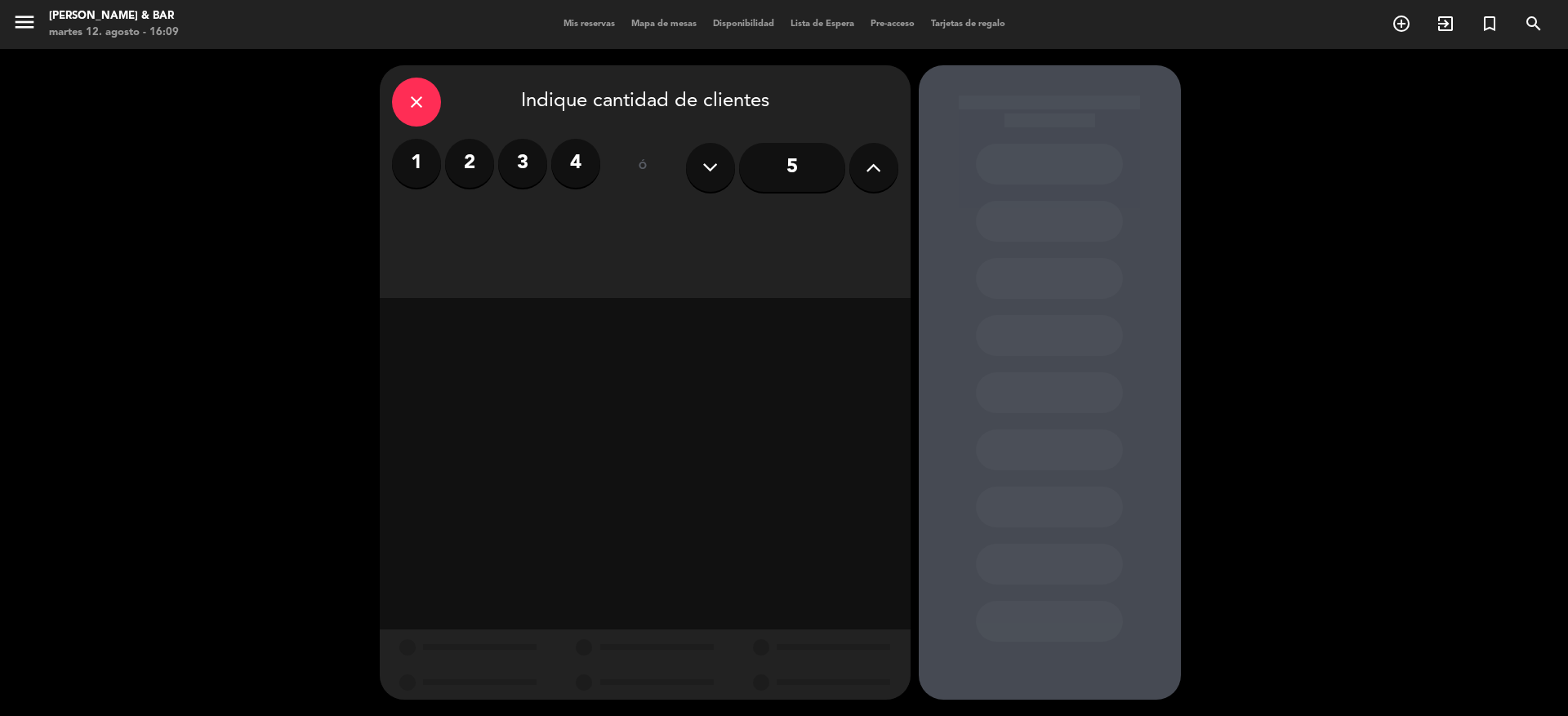
click at [866, 165] on icon at bounding box center [874, 167] width 16 height 25
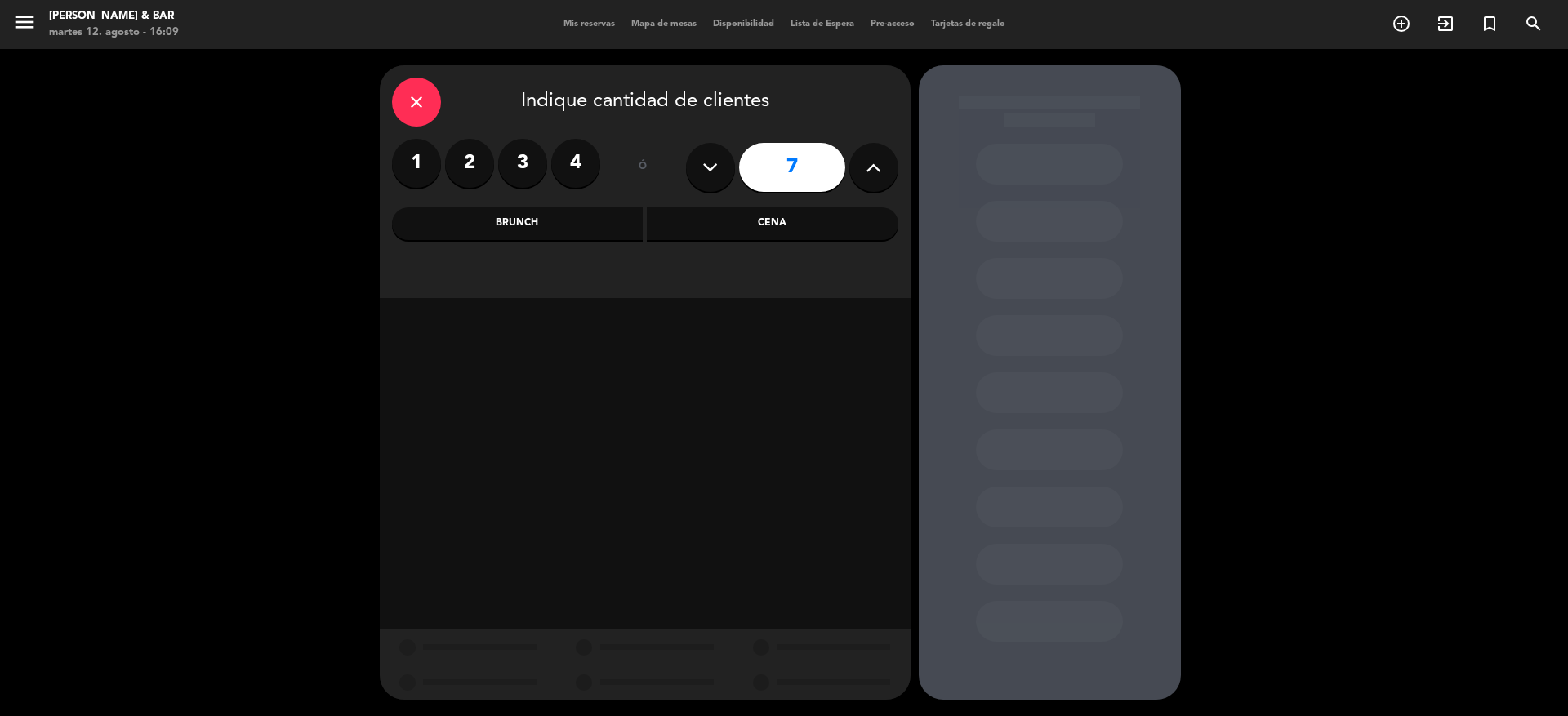
click at [866, 165] on icon at bounding box center [874, 167] width 16 height 25
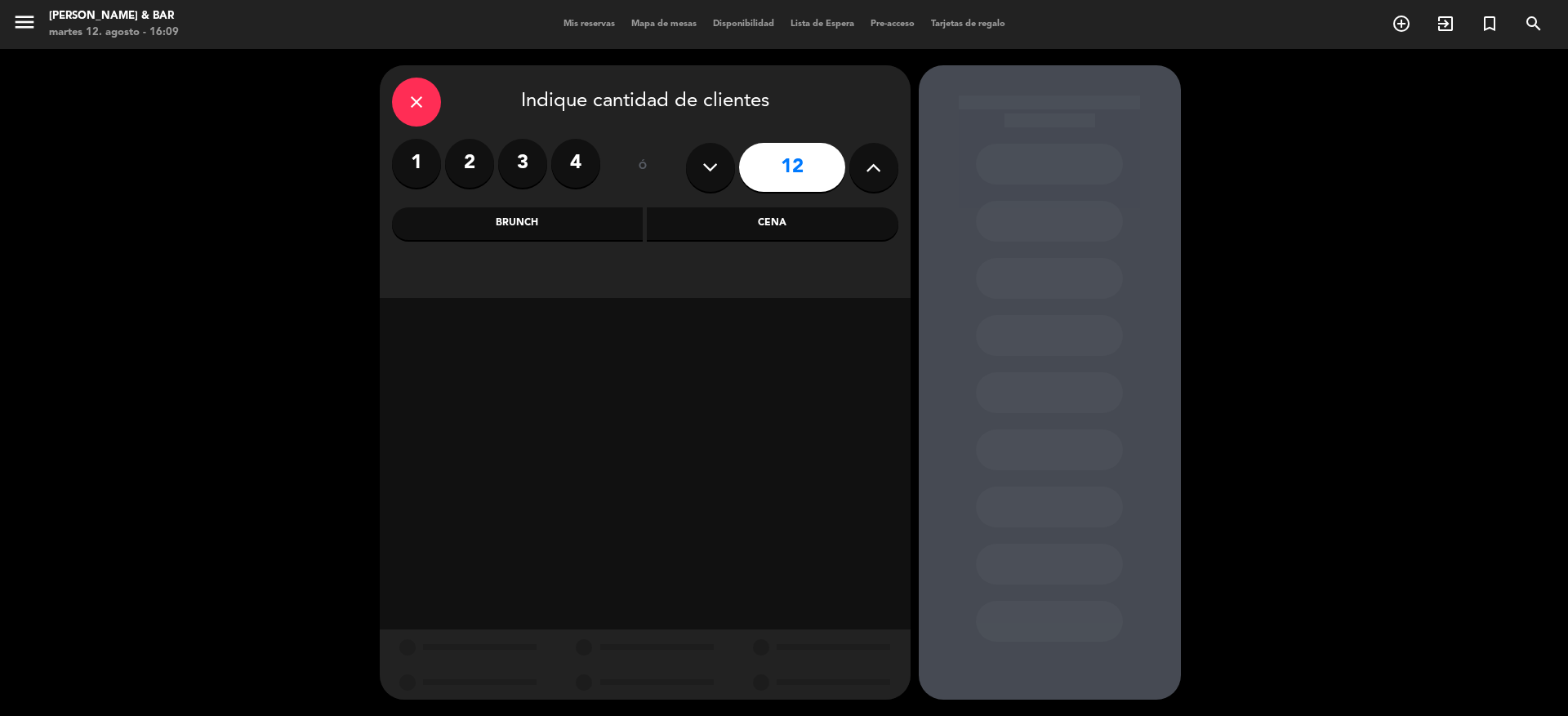
click at [866, 165] on icon at bounding box center [874, 167] width 16 height 25
type input "15"
click at [774, 218] on div "Cena" at bounding box center [772, 223] width 251 height 33
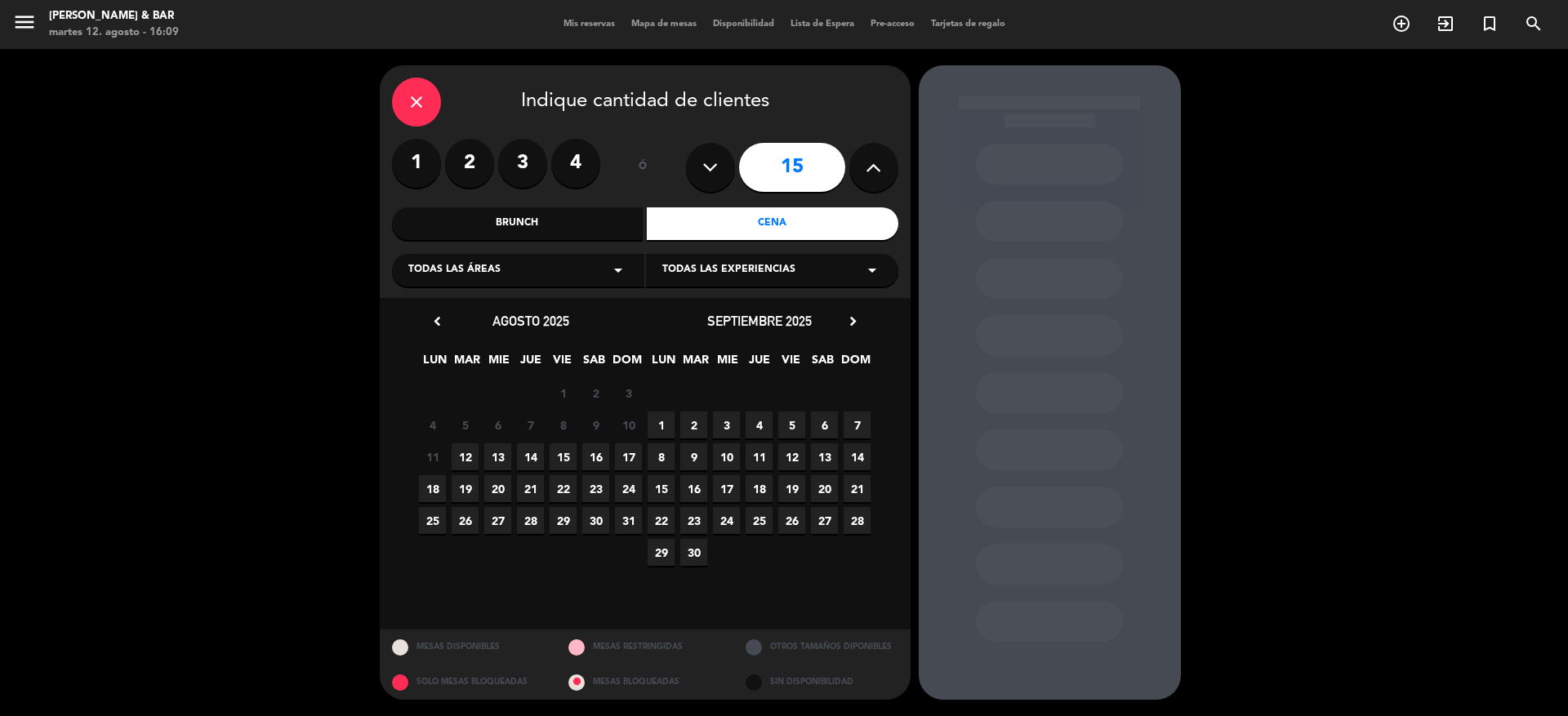
click at [498, 456] on span "13" at bounding box center [497, 457] width 27 height 27
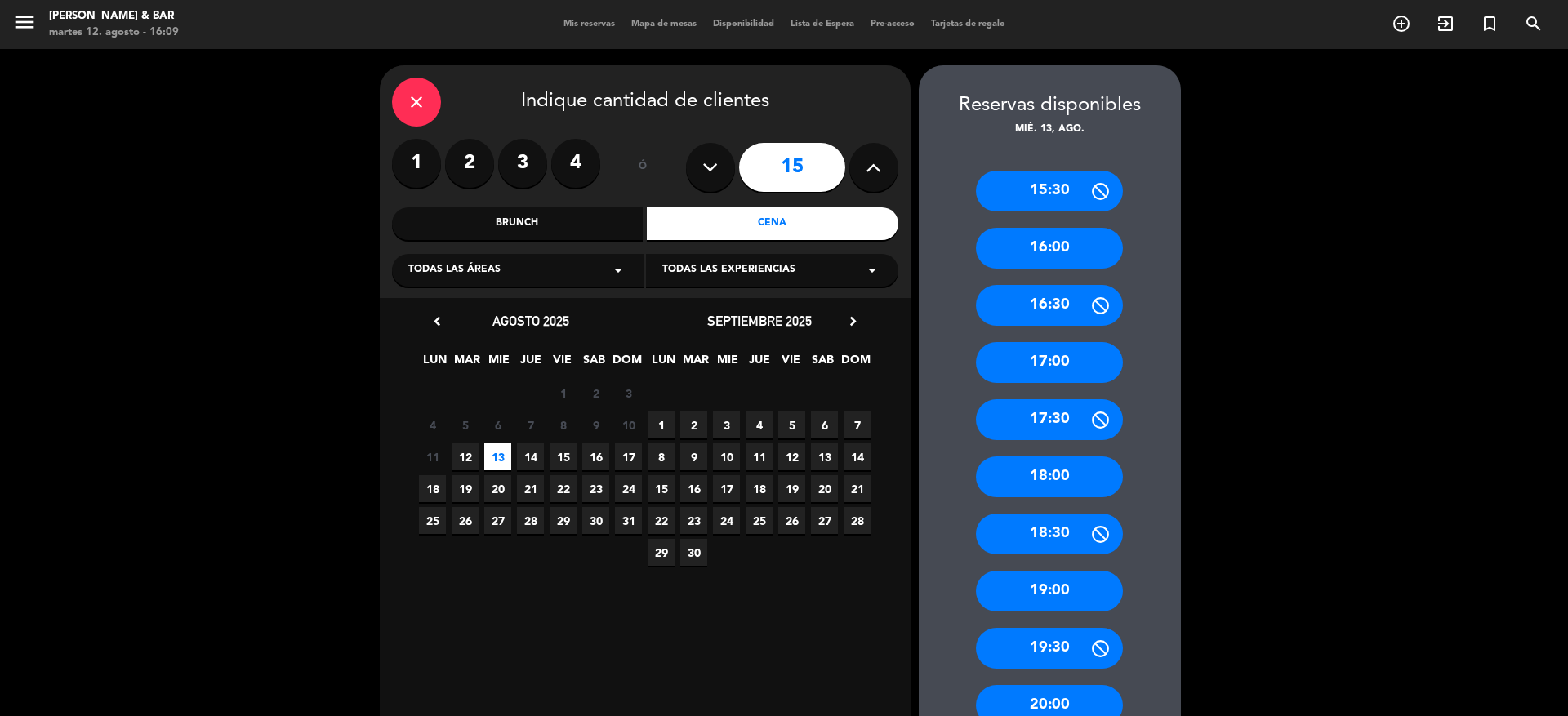
click at [1077, 586] on div "19:00" at bounding box center [1049, 591] width 147 height 40
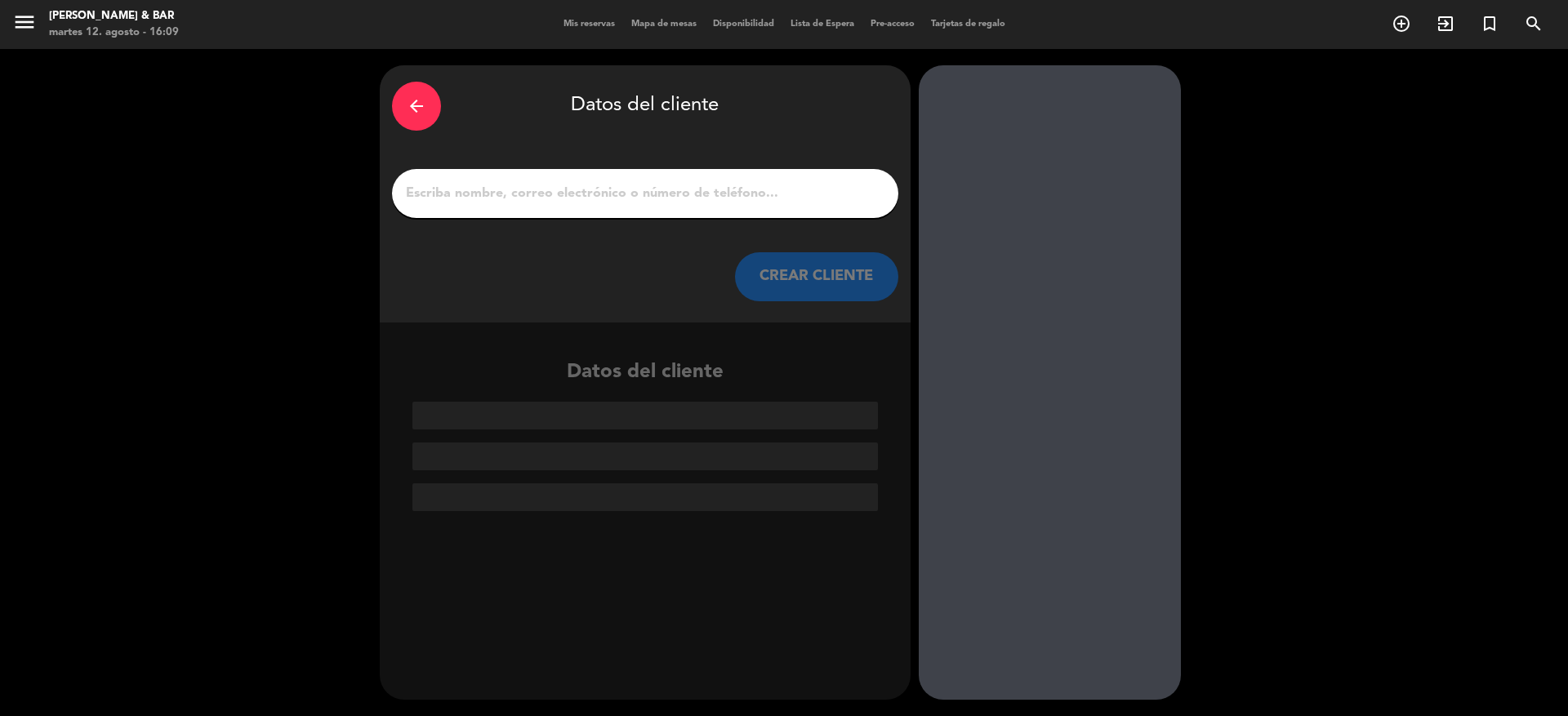
drag, startPoint x: 652, startPoint y: 191, endPoint x: 645, endPoint y: 182, distance: 11.4
click at [652, 189] on input "1" at bounding box center [645, 193] width 482 height 23
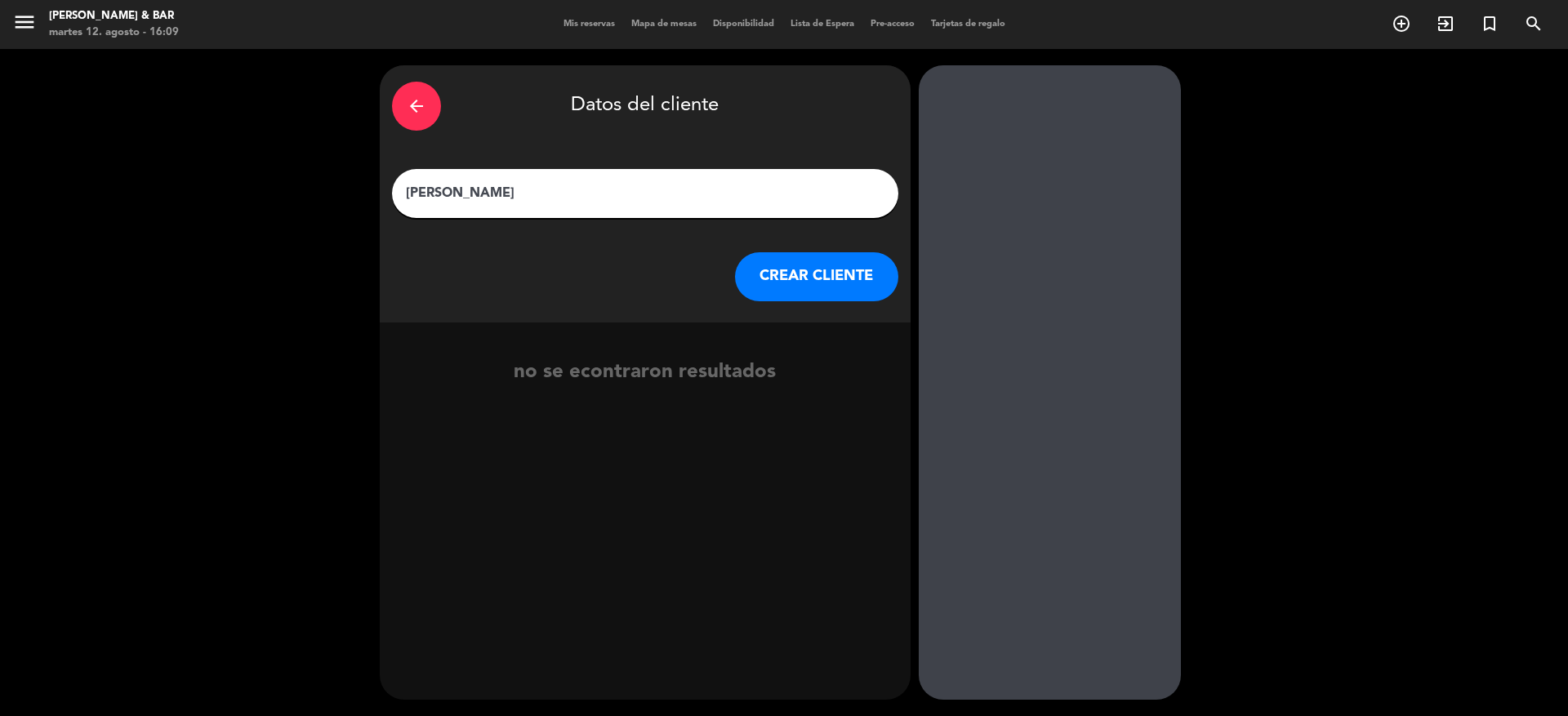
type input "[PERSON_NAME]"
click at [799, 279] on button "CREAR CLIENTE" at bounding box center [818, 277] width 164 height 49
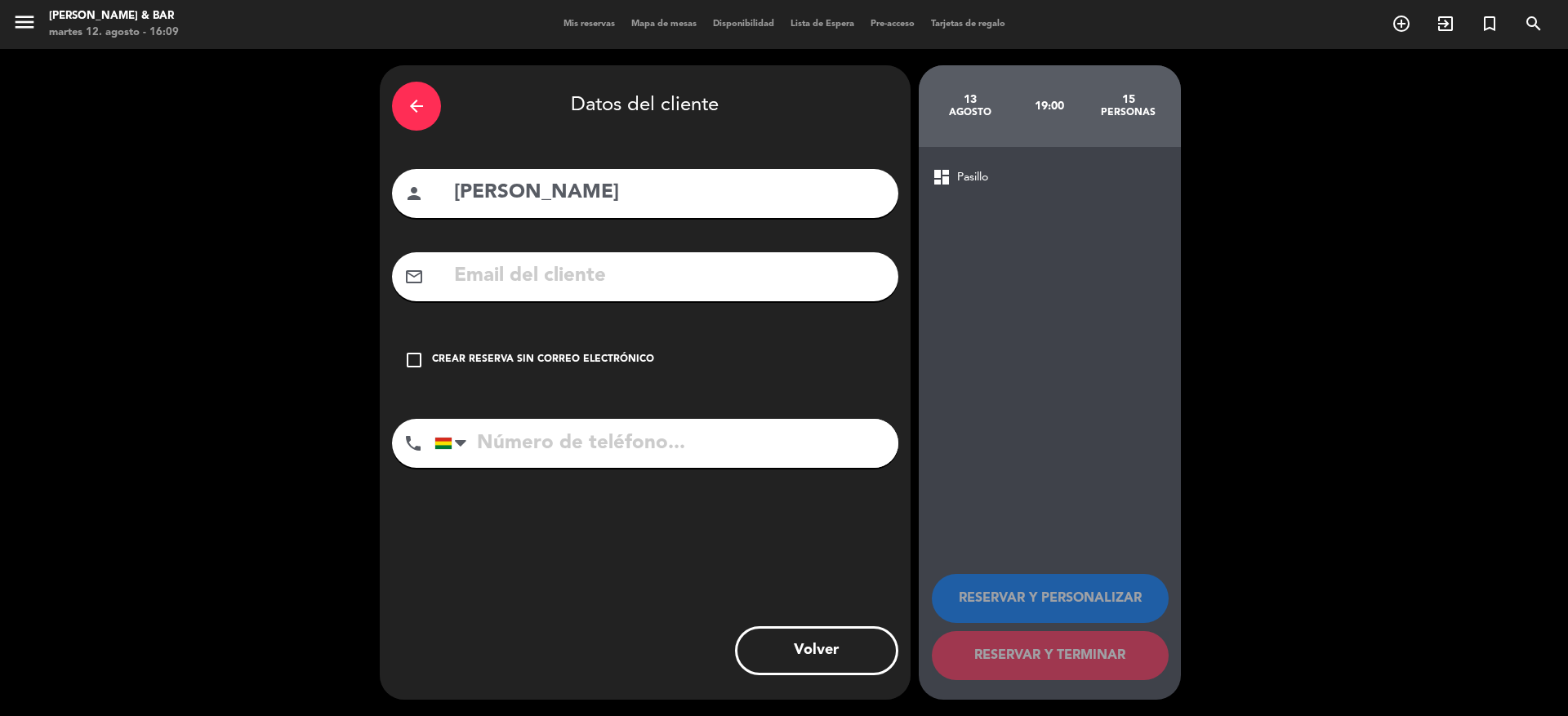
click at [599, 285] on input "text" at bounding box center [670, 276] width 434 height 34
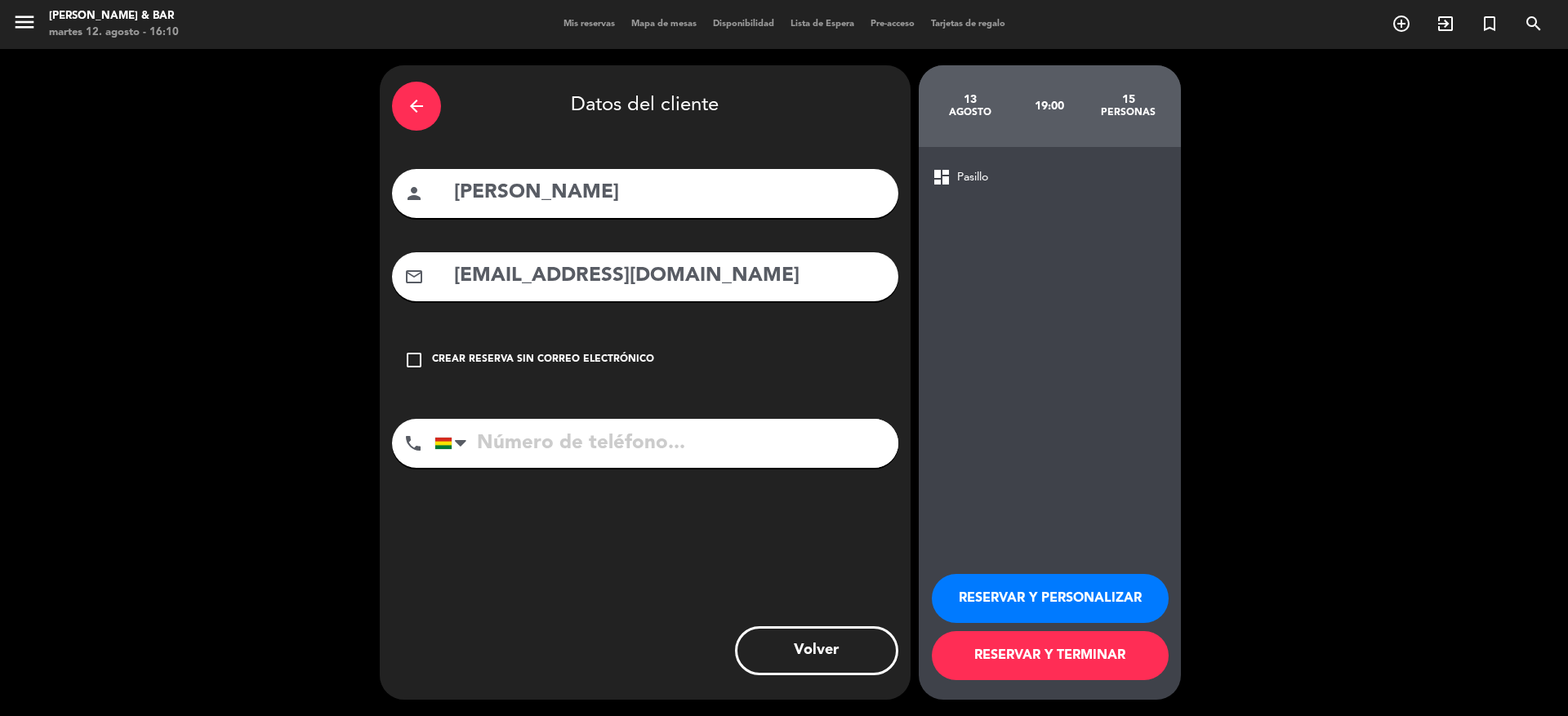
type input "[EMAIL_ADDRESS][DOMAIN_NAME]"
click at [652, 452] on input "tel" at bounding box center [667, 444] width 464 height 49
type input "74185482"
click at [1012, 664] on button "RESERVAR Y TERMINAR" at bounding box center [1050, 656] width 237 height 49
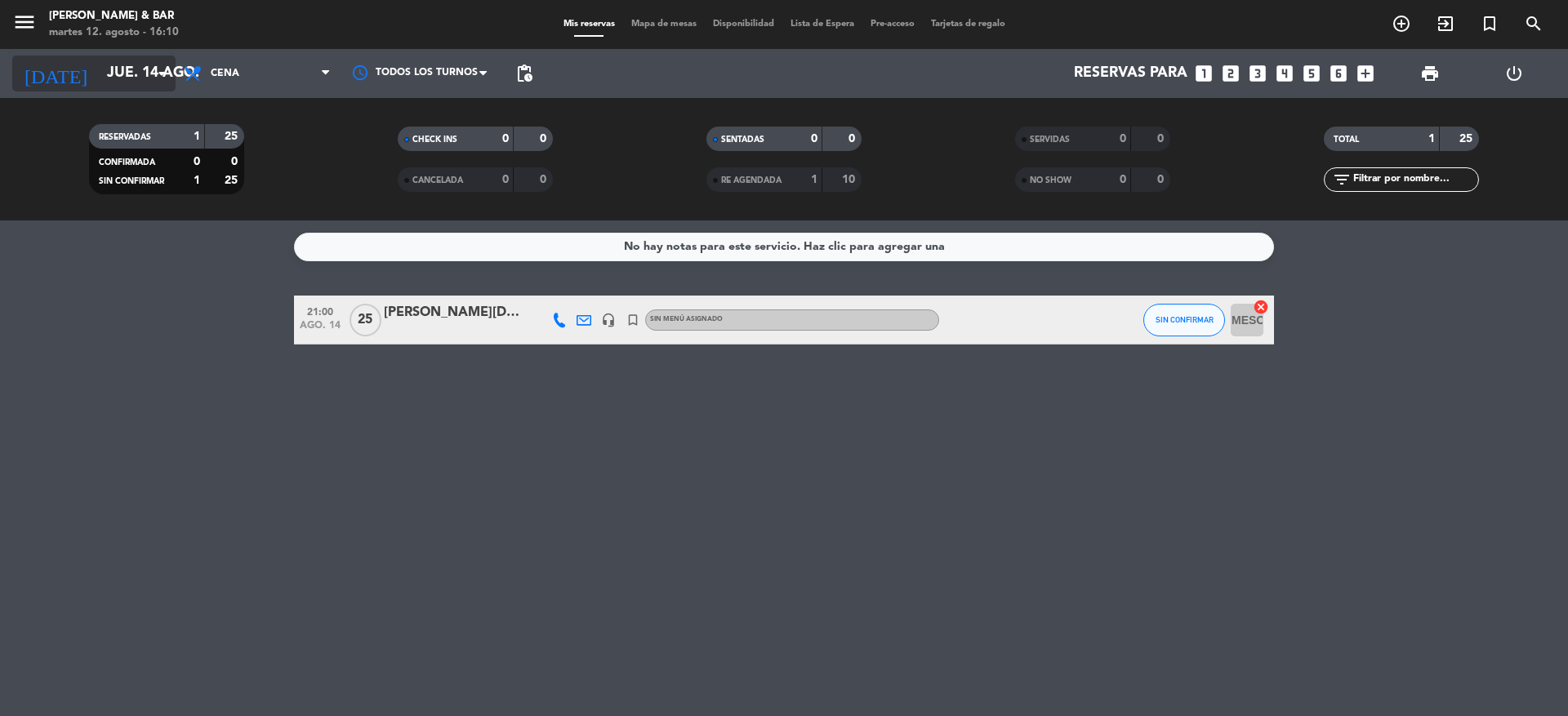
click at [142, 72] on input "jue. 14 ago." at bounding box center [193, 73] width 189 height 33
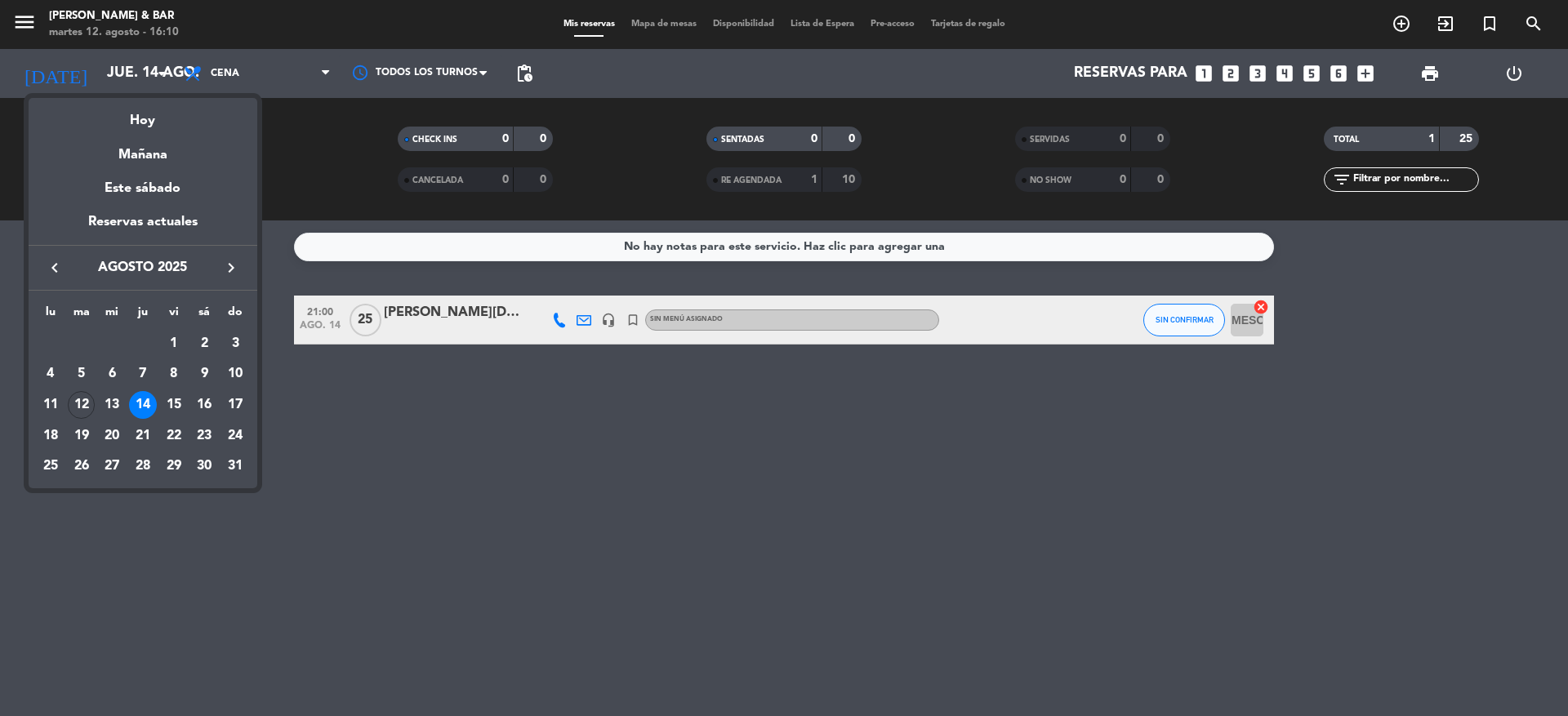
click at [160, 155] on div "Mañana" at bounding box center [143, 149] width 229 height 34
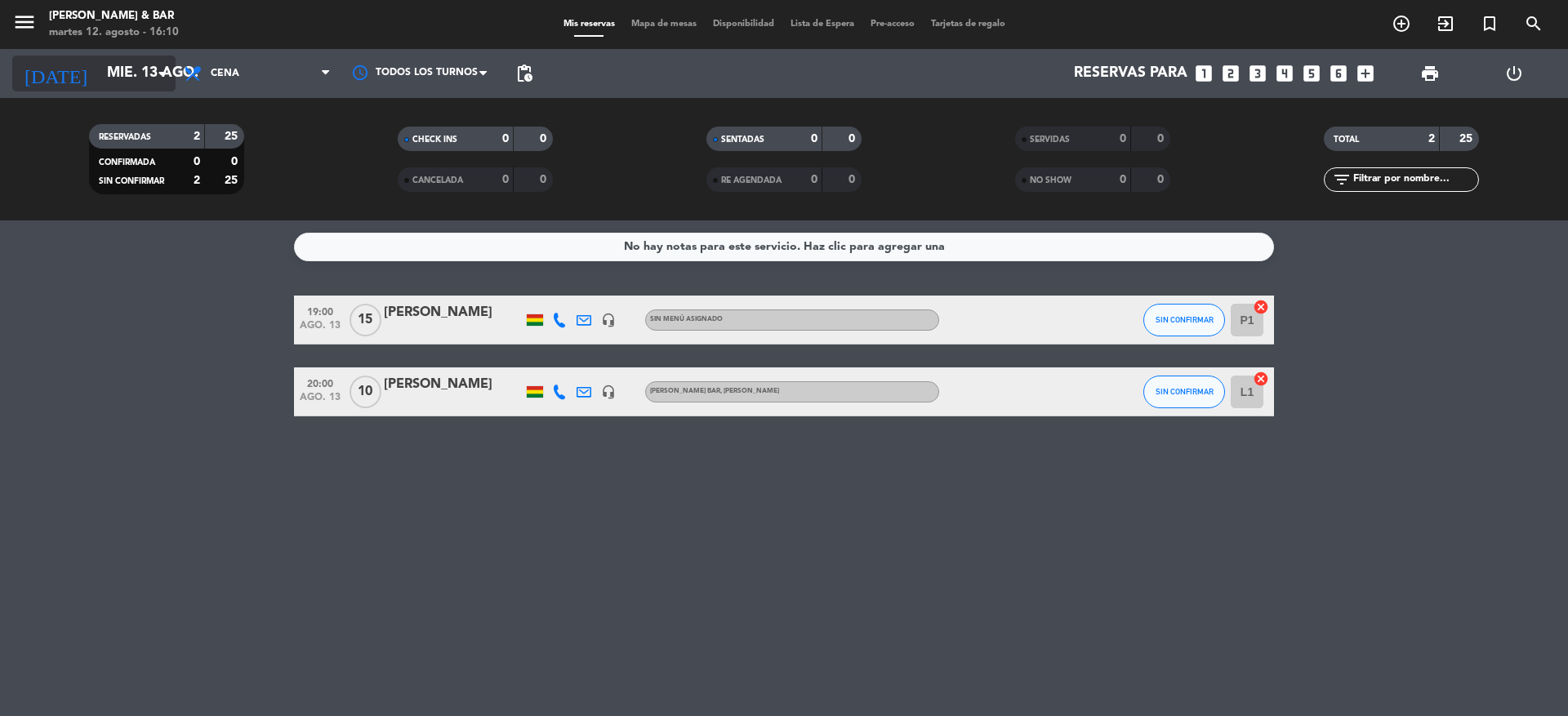
click at [99, 64] on input "mié. 13 ago." at bounding box center [193, 73] width 189 height 33
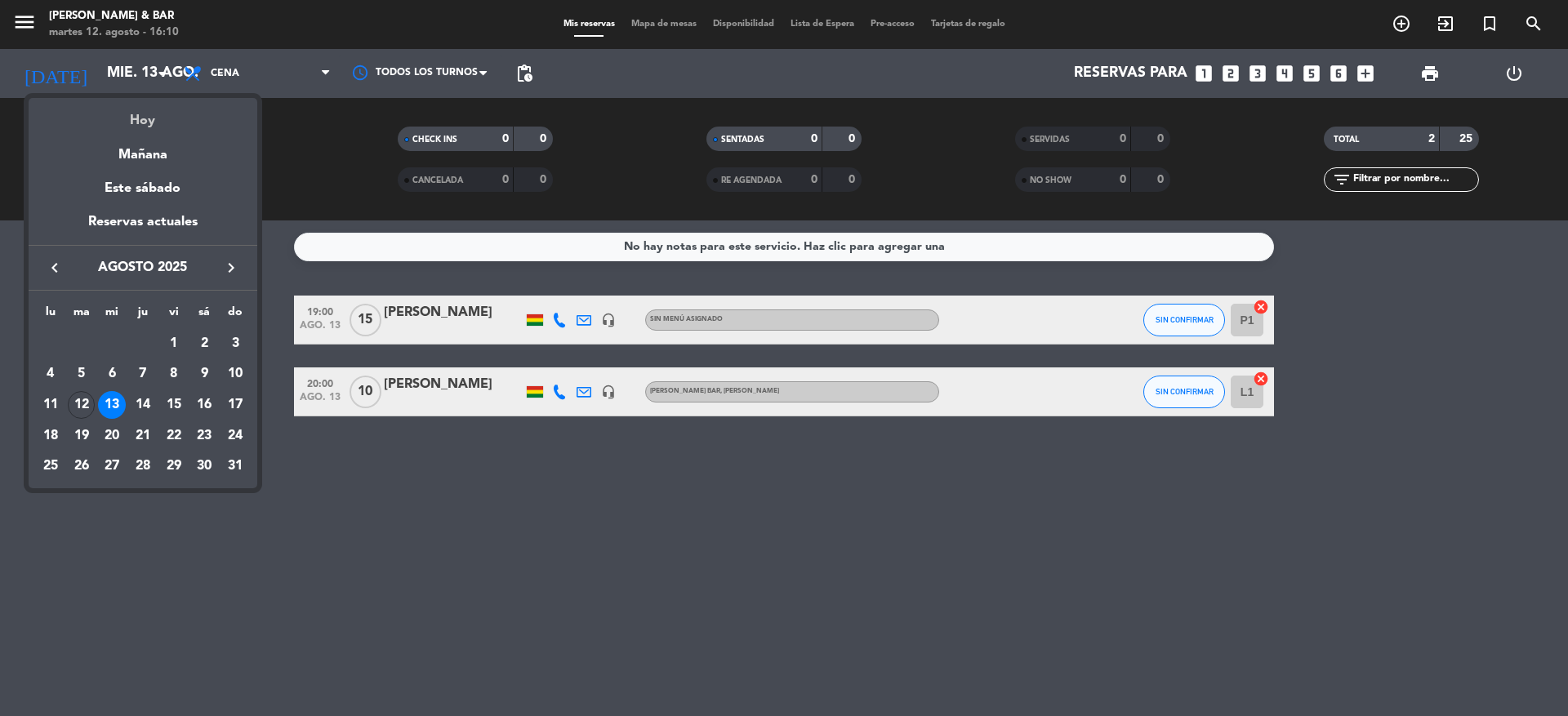
click at [167, 117] on div "Hoy" at bounding box center [143, 114] width 229 height 34
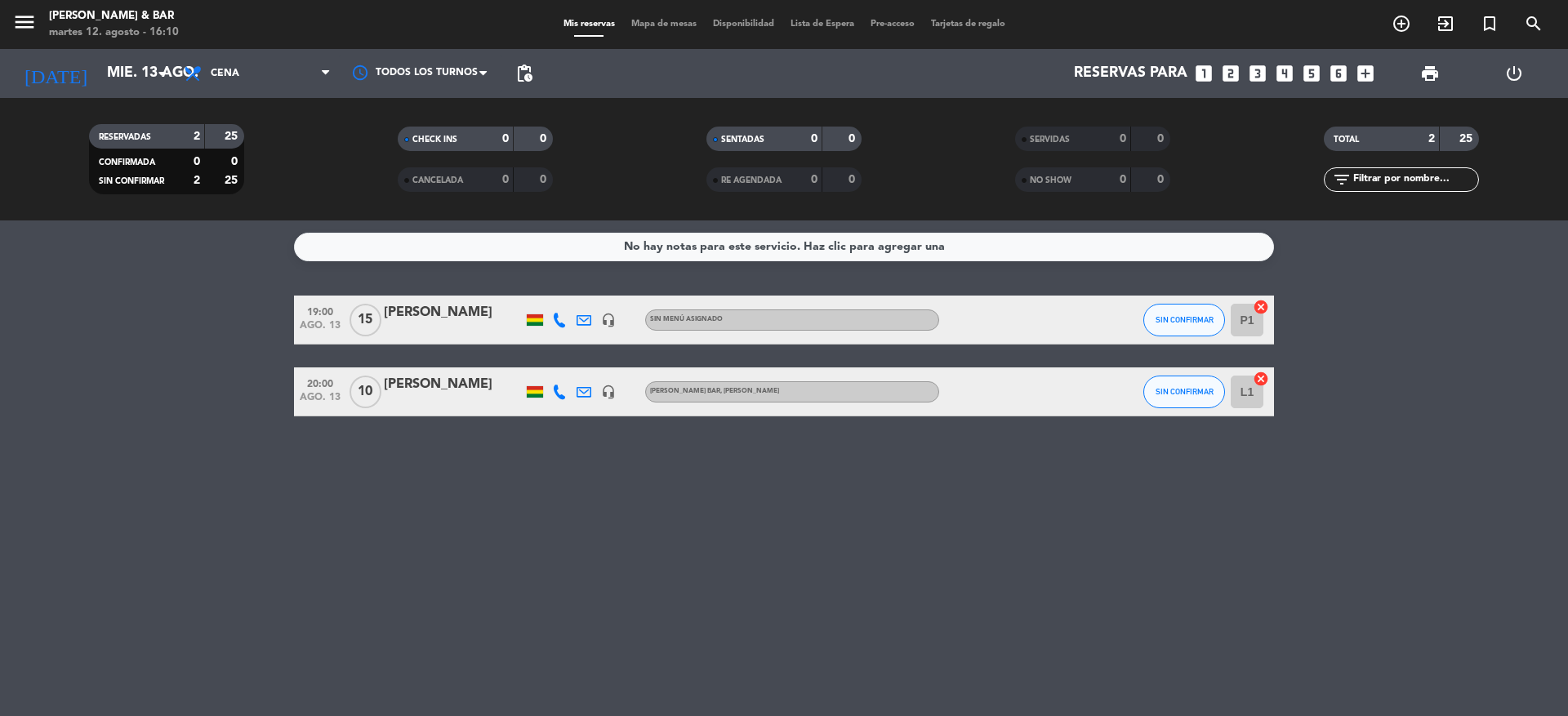
type input "[DATE] ago."
